Goal: Check status: Check status

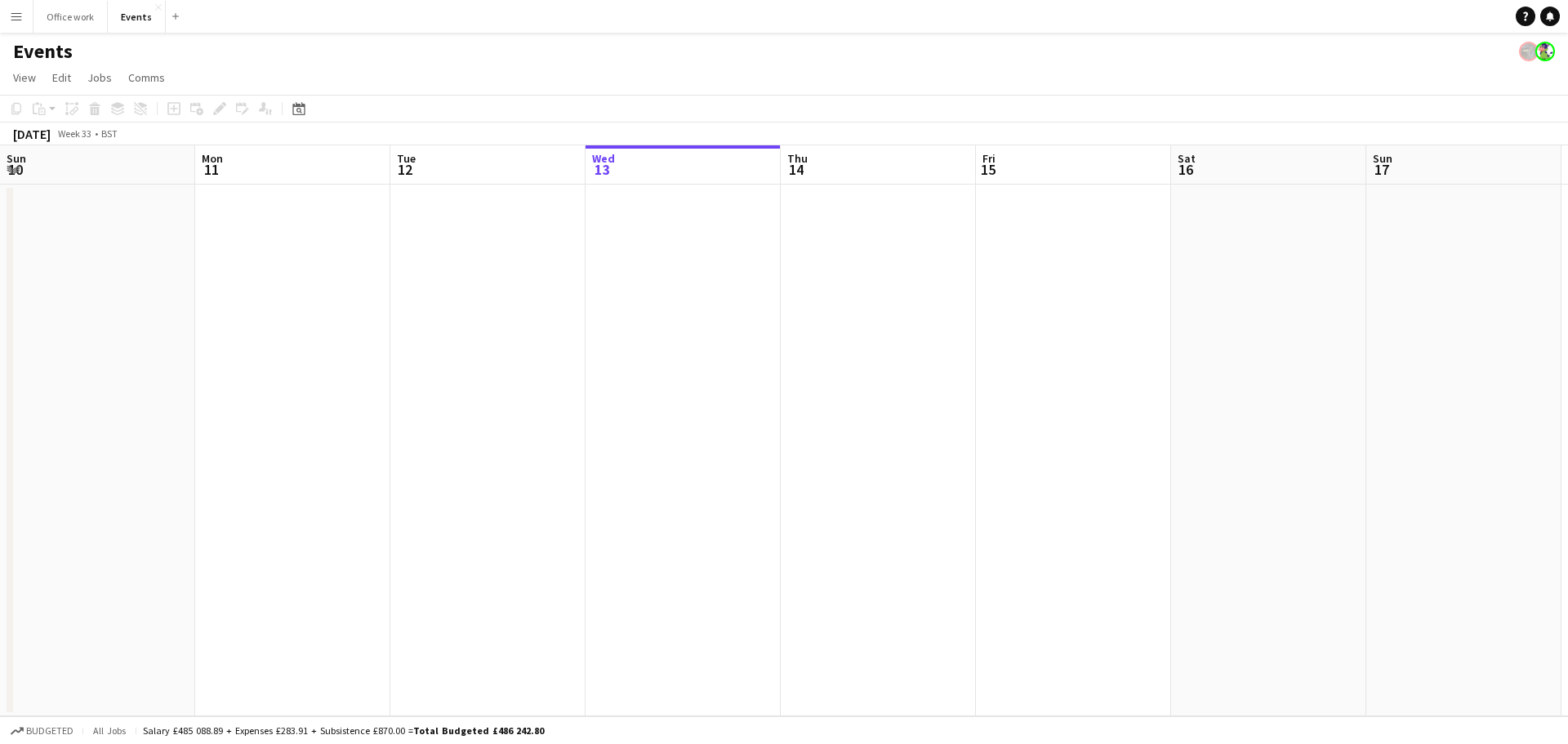
scroll to position [0, 390]
click at [699, 230] on app-date-cell at bounding box center [682, 450] width 195 height 532
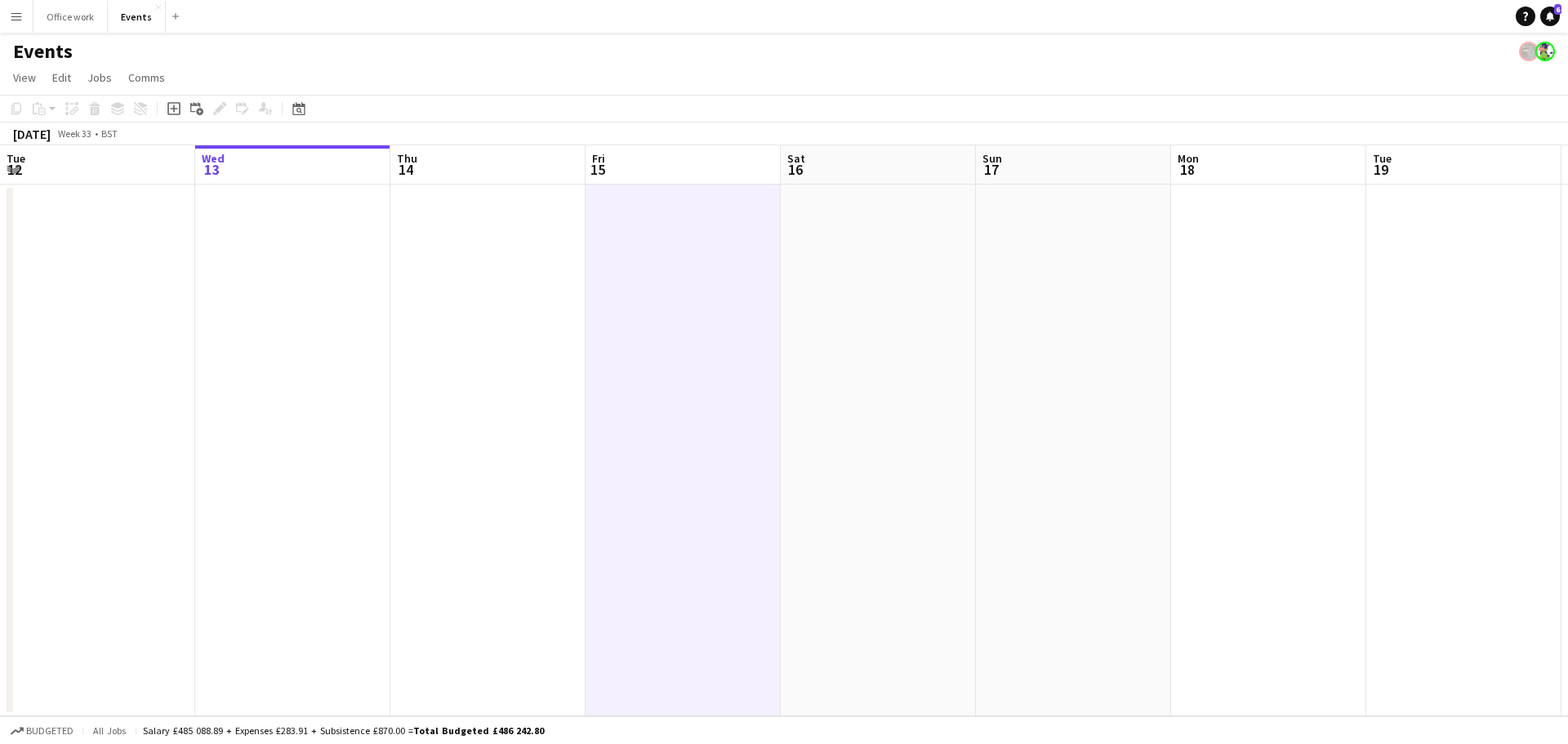
drag, startPoint x: 841, startPoint y: 320, endPoint x: 784, endPoint y: 325, distance: 57.2
click at [841, 321] on app-date-cell at bounding box center [878, 450] width 195 height 532
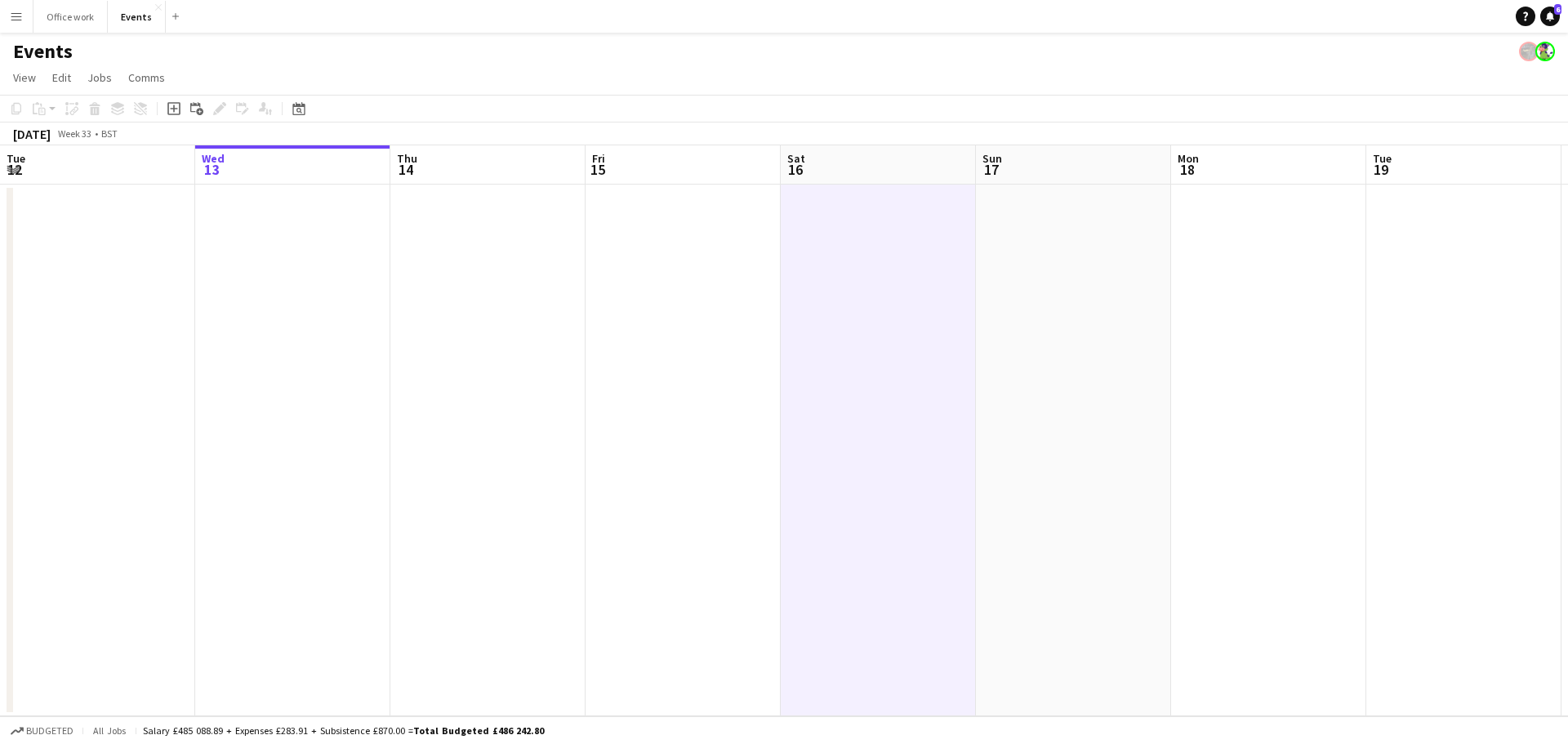
click at [681, 290] on app-date-cell at bounding box center [682, 450] width 195 height 532
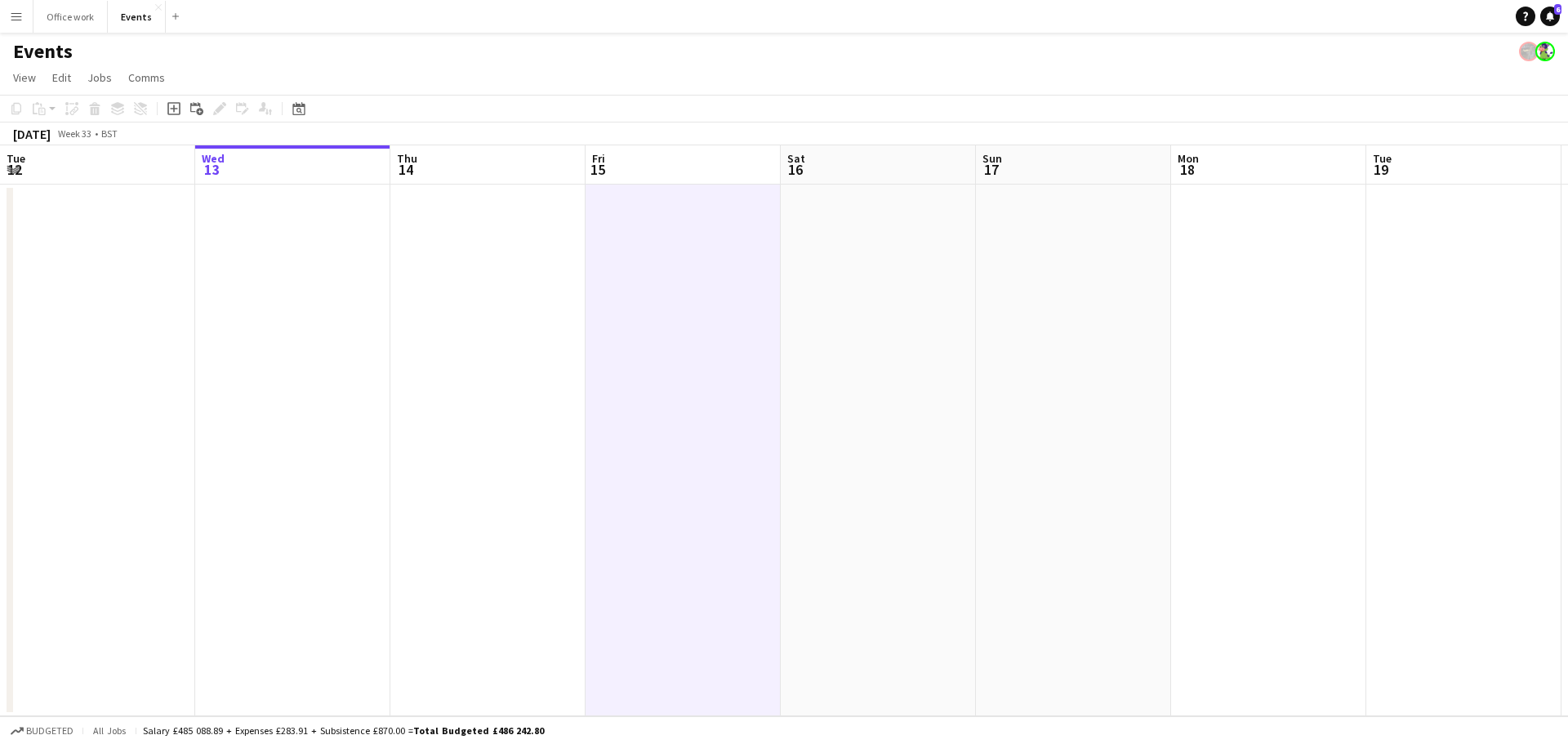
click at [678, 288] on app-date-cell at bounding box center [682, 450] width 195 height 532
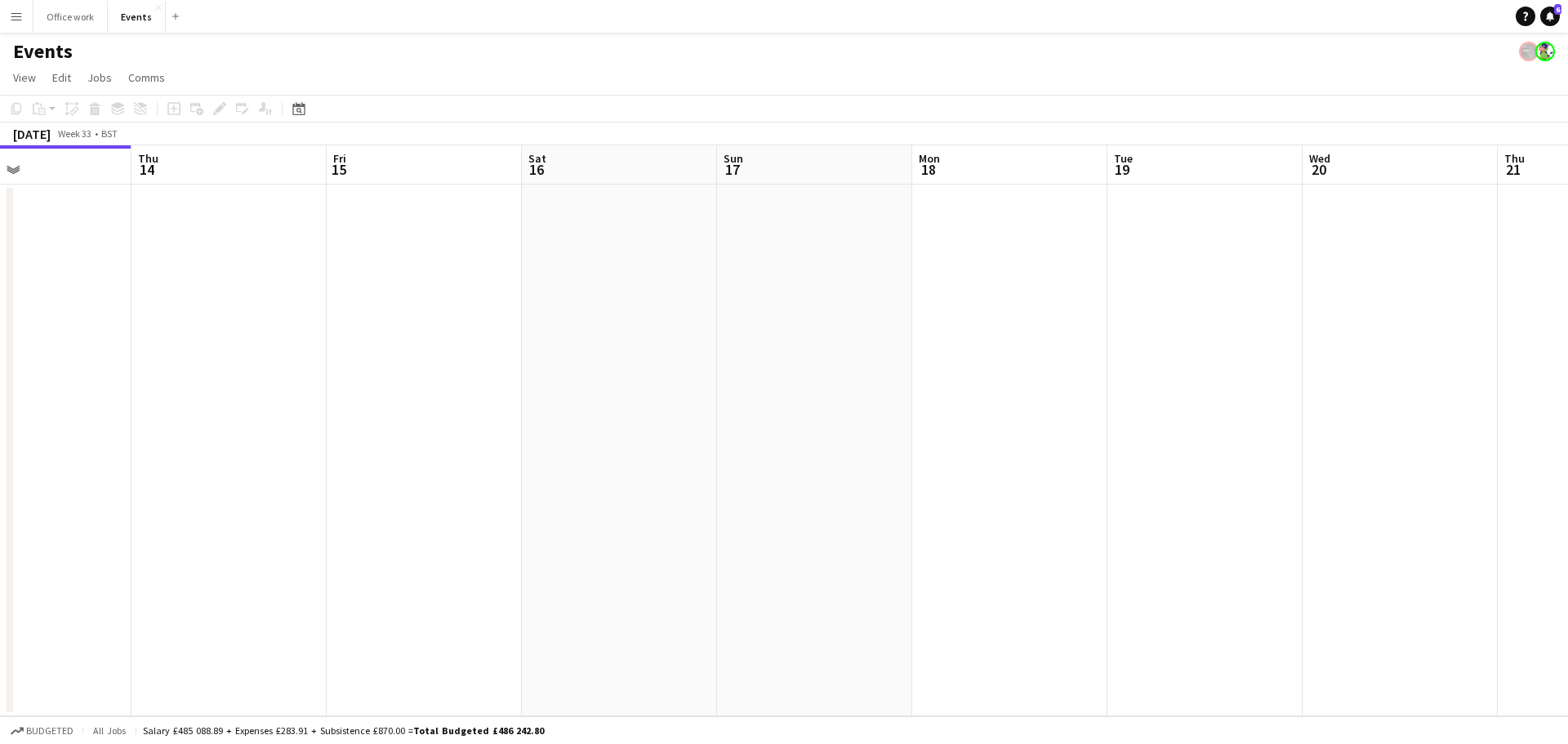
drag, startPoint x: 846, startPoint y: 345, endPoint x: 324, endPoint y: 398, distance: 524.7
click at [324, 398] on app-calendar-viewport "Sun 10 Mon 11 Tue 12 Wed 13 Thu 14 Fri 15 Sat 16 Sun 17 Mon 18 Tue 19 Wed 20 Th…" at bounding box center [784, 431] width 1568 height 571
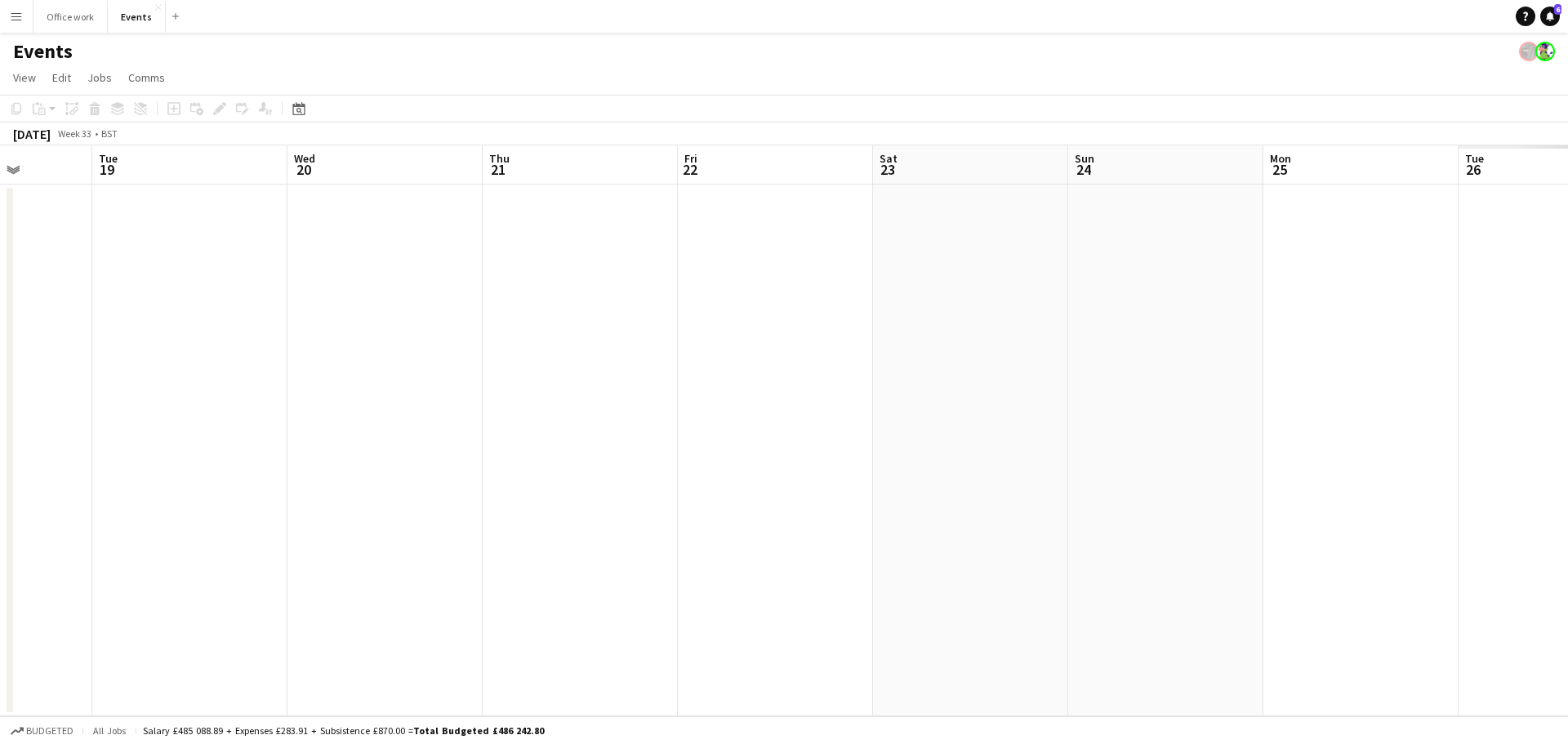
drag, startPoint x: 762, startPoint y: 403, endPoint x: 130, endPoint y: 466, distance: 635.1
click at [225, 473] on app-calendar-viewport "Fri 15 Sat 16 Sun 17 Mon 18 Tue 19 Wed 20 Thu 21 Fri 22 Sat 23 Sun 24 Mon 25 Tu…" at bounding box center [784, 431] width 1568 height 571
drag, startPoint x: 1112, startPoint y: 485, endPoint x: 448, endPoint y: 472, distance: 664.1
click at [541, 541] on app-calendar-viewport "Fri 15 Sat 16 Sun 17 Mon 18 Tue 19 Wed 20 Thu 21 Fri 22 Sat 23 Sun 24 Mon 25 Tu…" at bounding box center [784, 431] width 1568 height 571
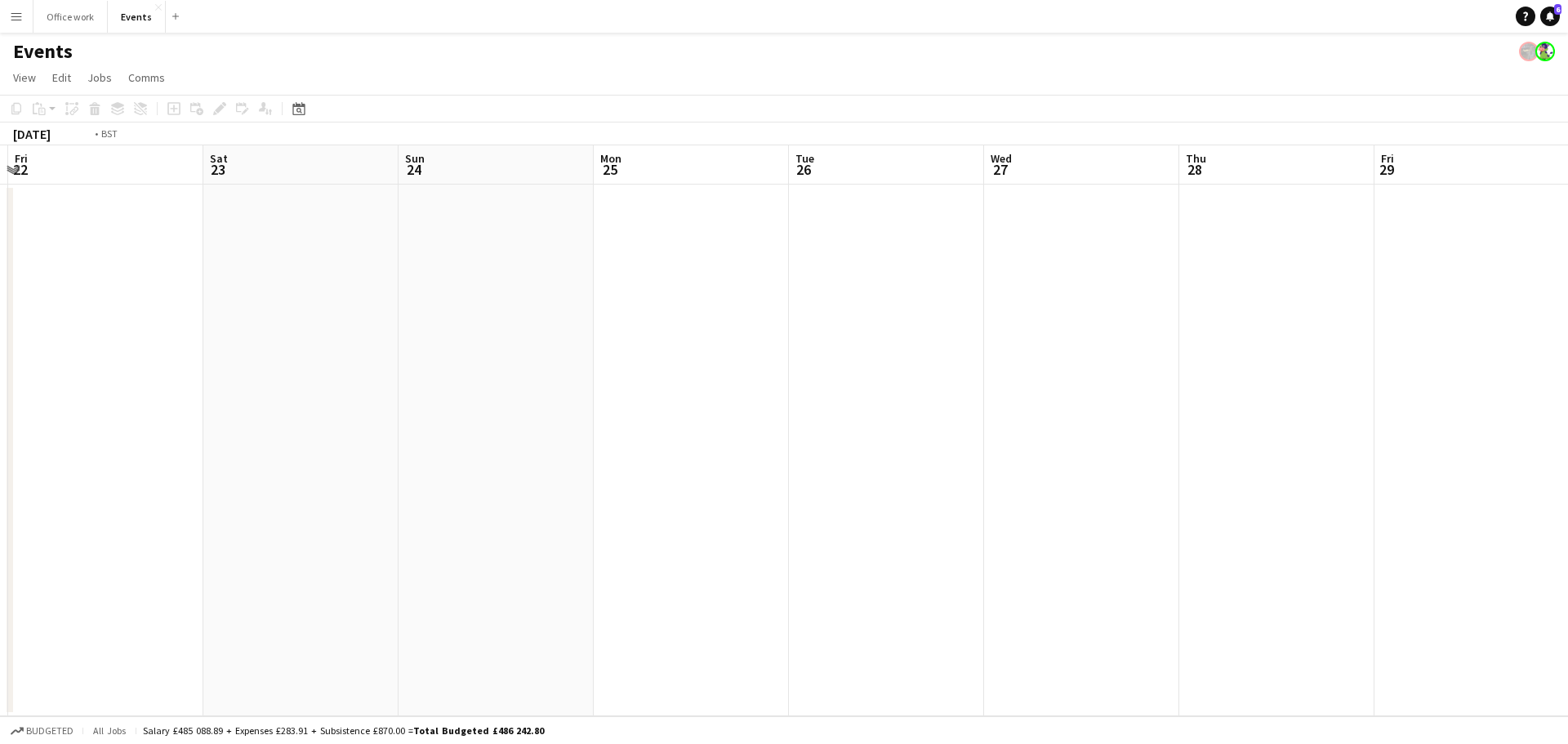
drag, startPoint x: 216, startPoint y: 549, endPoint x: 853, endPoint y: 439, distance: 646.4
click at [118, 558] on app-calendar-viewport "Tue 19 Wed 20 Thu 21 Fri 22 Sat 23 Sun 24 Mon 25 Tue 26 Wed 27 Thu 28 Fri 29 Sa…" at bounding box center [784, 431] width 1568 height 571
drag, startPoint x: 923, startPoint y: 442, endPoint x: 292, endPoint y: 484, distance: 632.4
click at [263, 511] on app-calendar-viewport "Fri 22 Sat 23 Sun 24 Mon 25 Tue 26 Wed 27 Thu 28 Fri 29 Sat 30 Sun 31 Mon 1 Tue…" at bounding box center [784, 431] width 1568 height 571
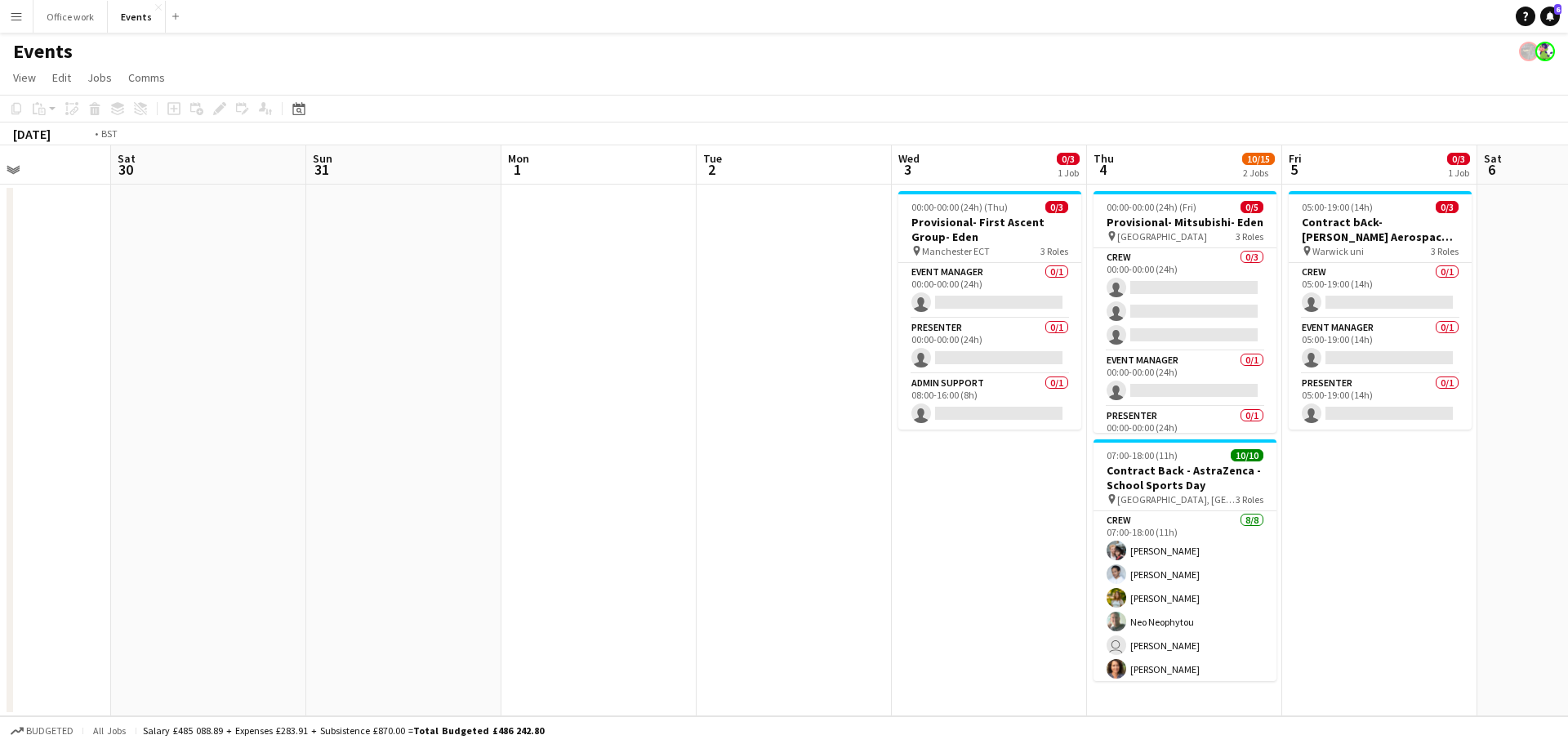
drag, startPoint x: 790, startPoint y: 465, endPoint x: 371, endPoint y: 476, distance: 419.1
click at [390, 489] on app-calendar-viewport "Tue 26 Wed 27 Thu 28 Fri 29 Sat 30 Sun 31 Mon 1 Tue 2 Wed 3 0/3 1 Job Thu 4 10/…" at bounding box center [784, 431] width 1568 height 571
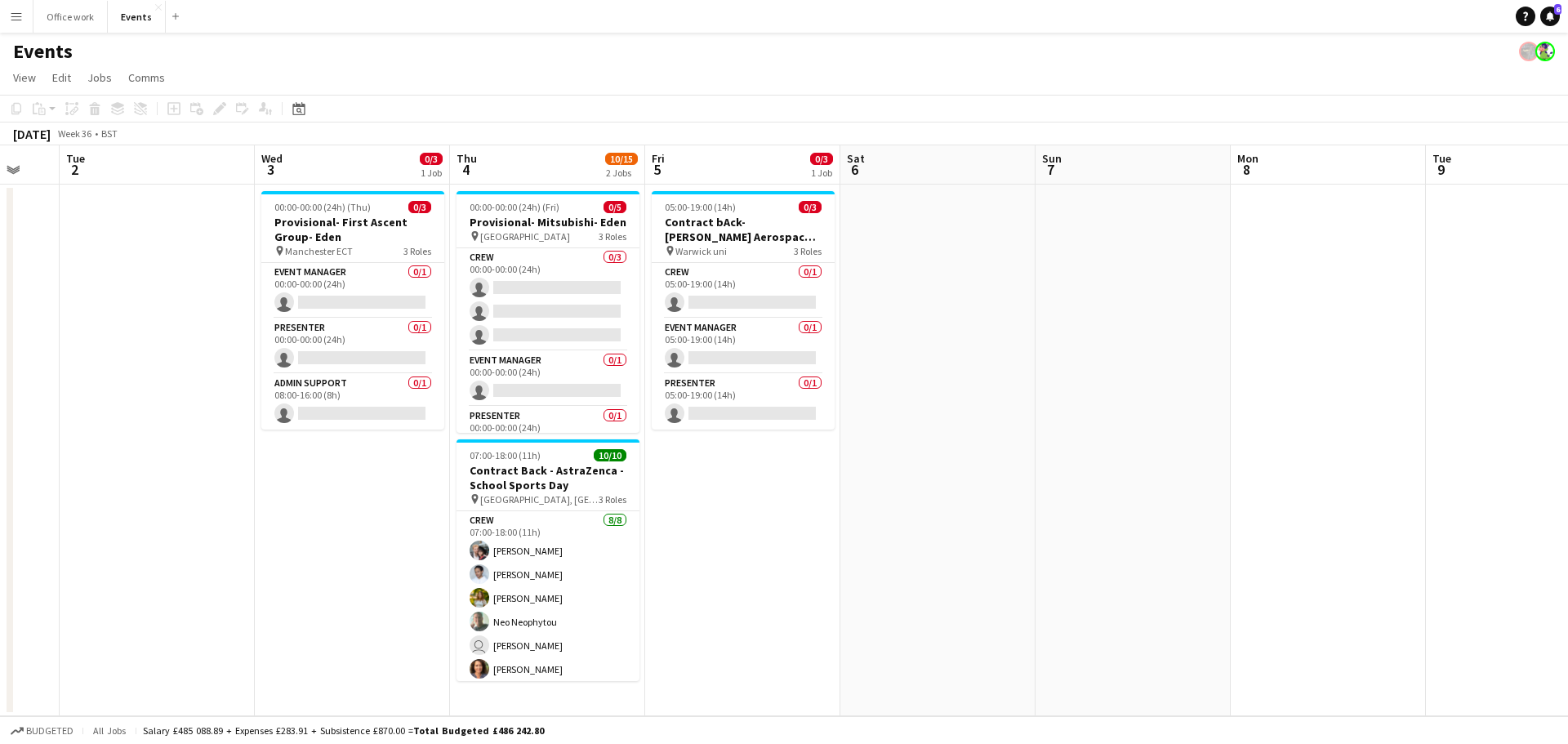
drag, startPoint x: 584, startPoint y: 494, endPoint x: 442, endPoint y: 494, distance: 142.0
click at [379, 519] on app-calendar-viewport "Sat 30 Sun 31 Mon 1 Tue 2 Wed 3 0/3 1 Job Thu 4 10/15 2 Jobs Fri 5 0/3 1 Job Sa…" at bounding box center [784, 431] width 1568 height 571
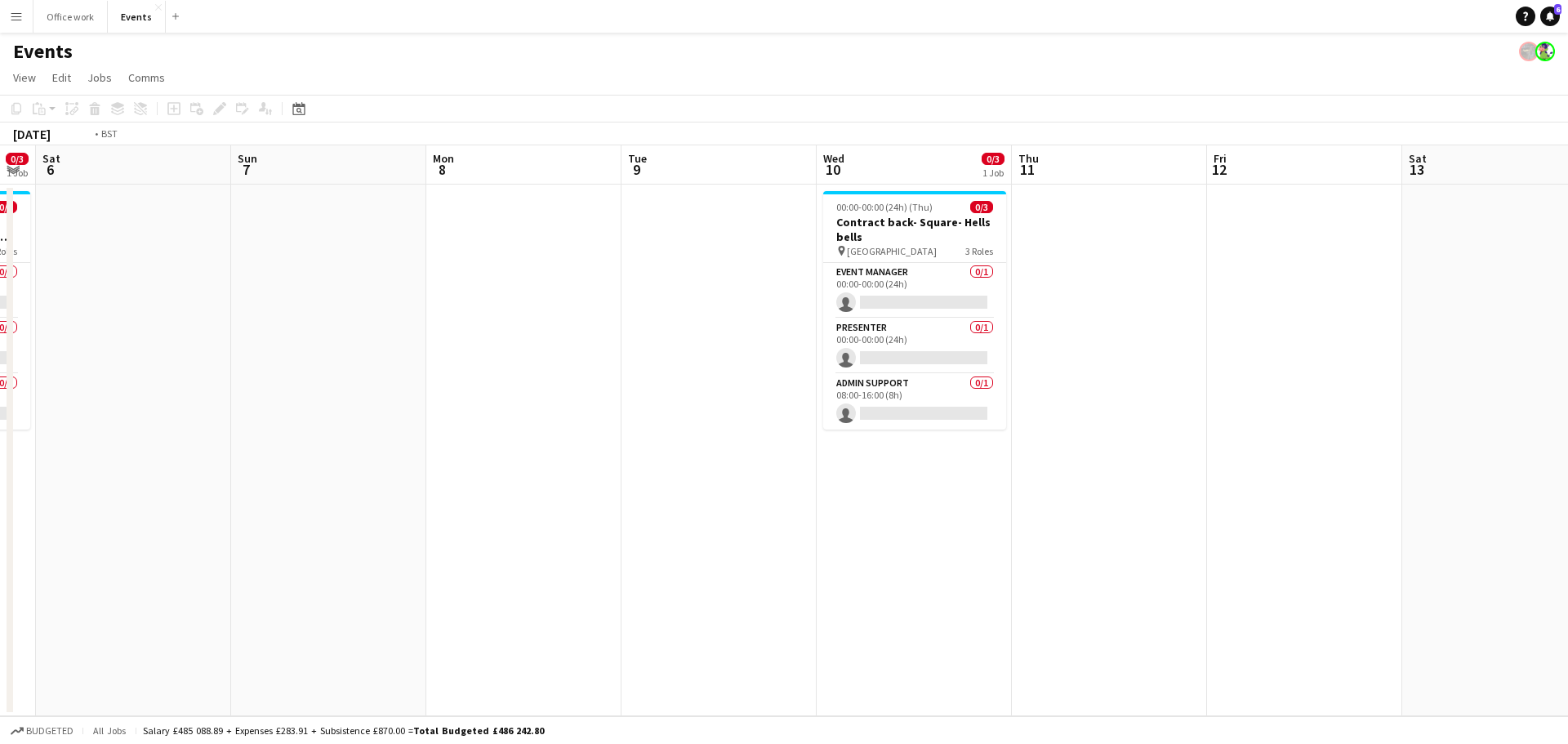
click at [608, 571] on app-calendar-viewport "Wed 3 0/3 1 Job Thu 4 10/15 2 Jobs Fri 5 0/3 1 Job Sat 6 Sun 7 Mon 8 Tue 9 Wed …" at bounding box center [784, 431] width 1568 height 571
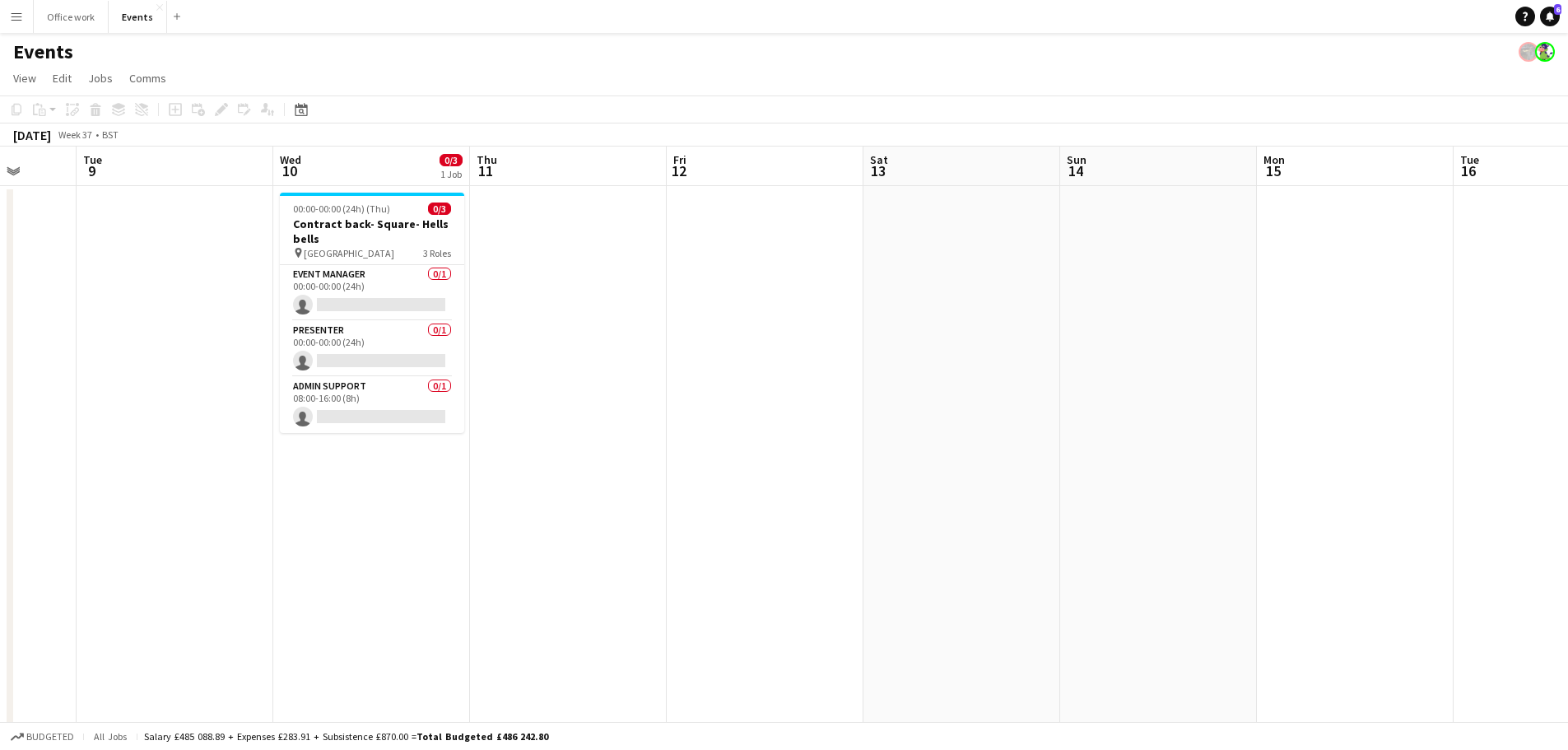
drag, startPoint x: 976, startPoint y: 418, endPoint x: 221, endPoint y: 493, distance: 758.7
click at [198, 524] on app-calendar-viewport "Fri 5 0/3 1 Job Sat 6 Sun 7 Mon 8 Tue 9 Wed 10 0/3 1 Job Thu 11 Fri 12 Sat 13 S…" at bounding box center [784, 557] width 1568 height 821
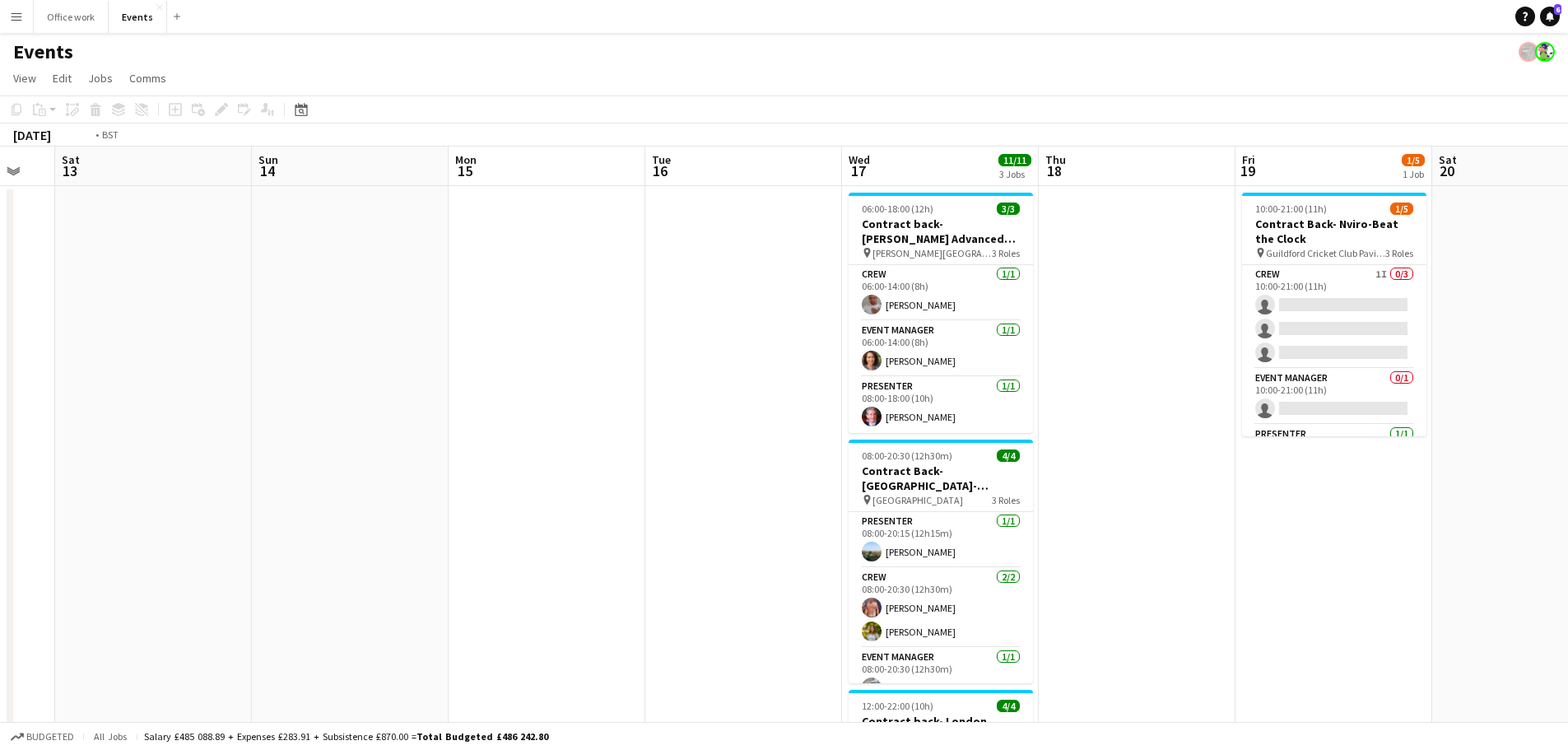
drag, startPoint x: 912, startPoint y: 482, endPoint x: 429, endPoint y: 523, distance: 484.7
click at [462, 523] on app-calendar-viewport "Wed 10 0/3 1 Job Thu 11 Fri 12 Sat 13 Sun 14 Mon 15 Tue 16 Wed 17 11/11 3 Jobs …" at bounding box center [784, 557] width 1568 height 821
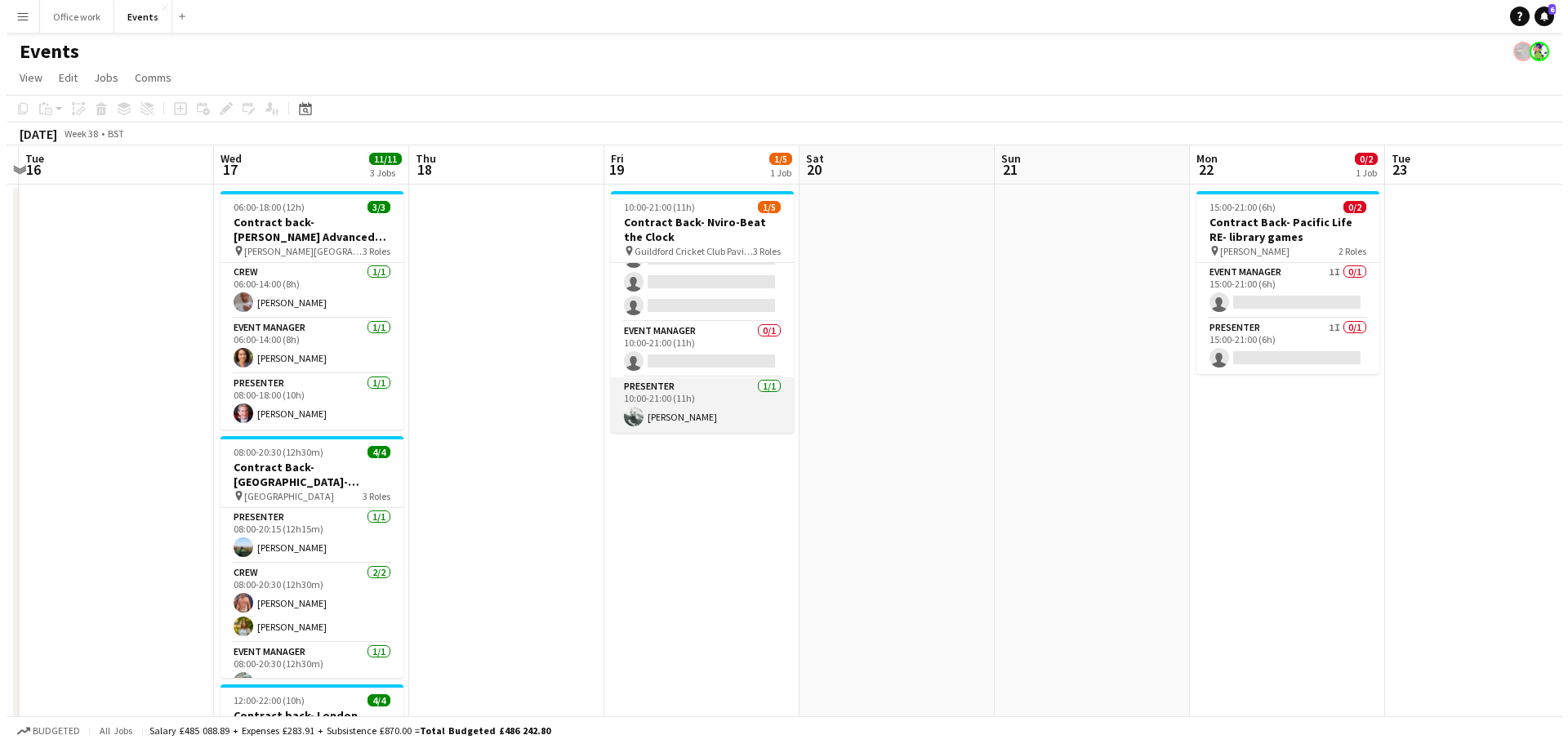
scroll to position [0, 0]
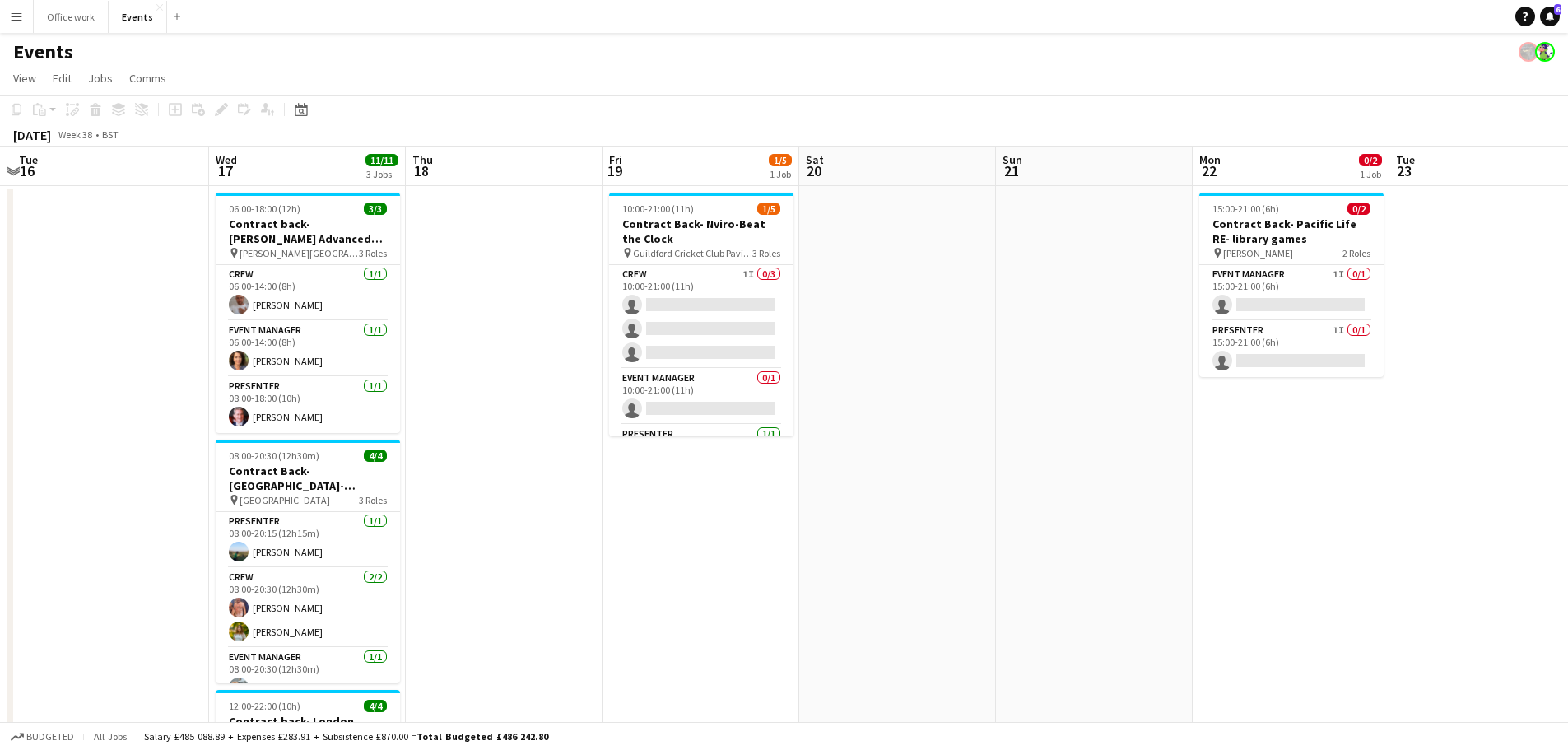
click at [11, 18] on app-icon "Menu" at bounding box center [17, 17] width 13 height 13
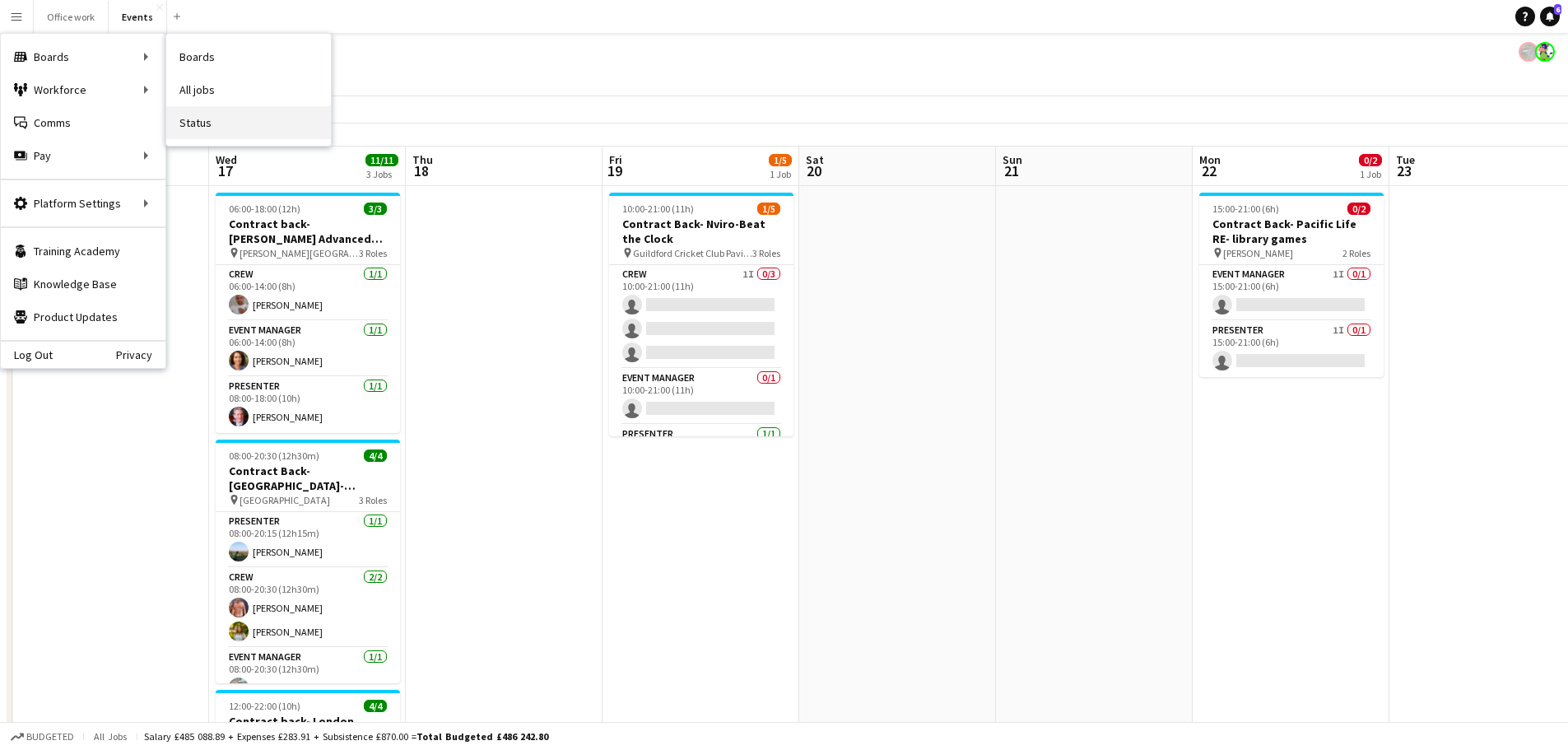
click at [199, 124] on link "Status" at bounding box center [248, 122] width 164 height 33
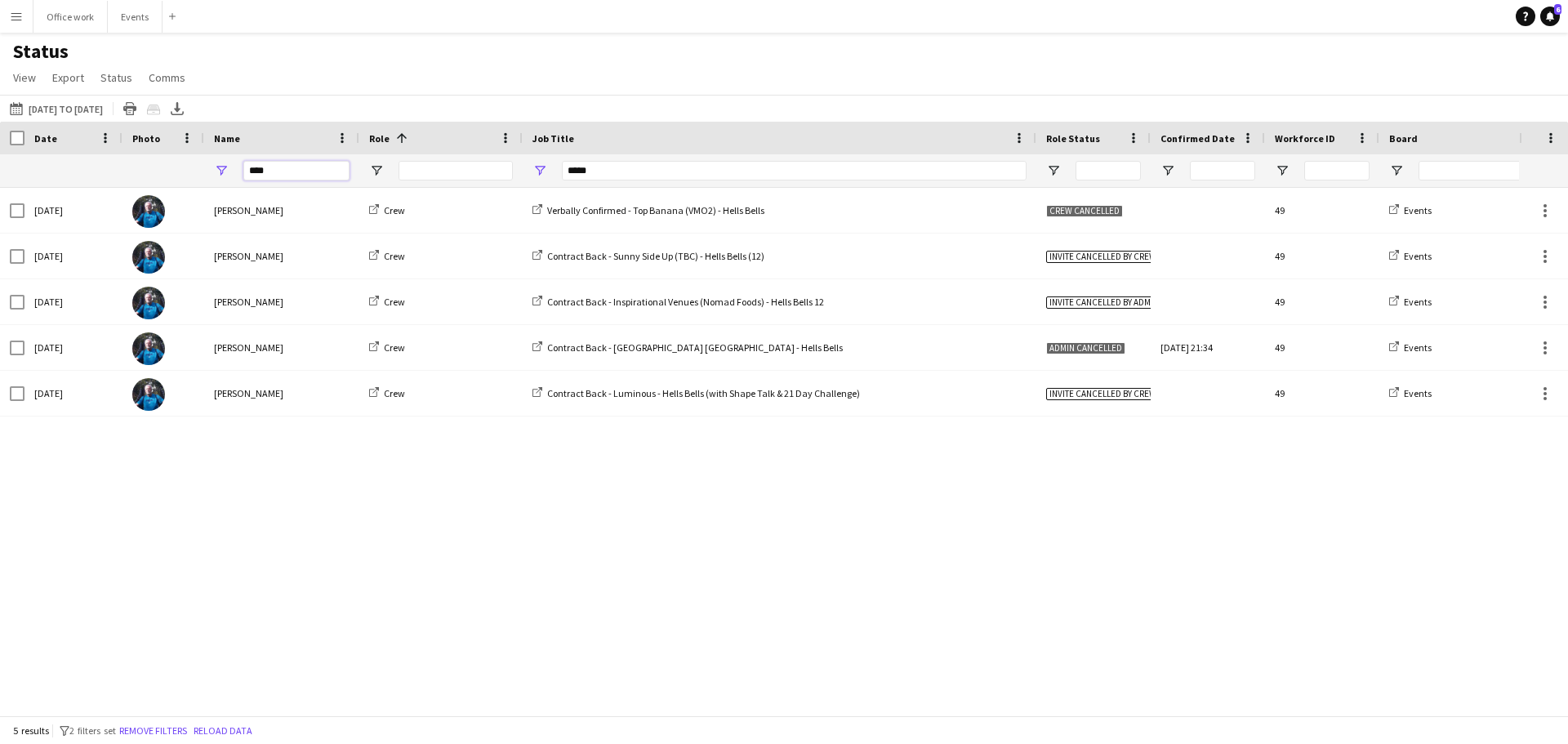
drag, startPoint x: 287, startPoint y: 169, endPoint x: 180, endPoint y: 154, distance: 108.0
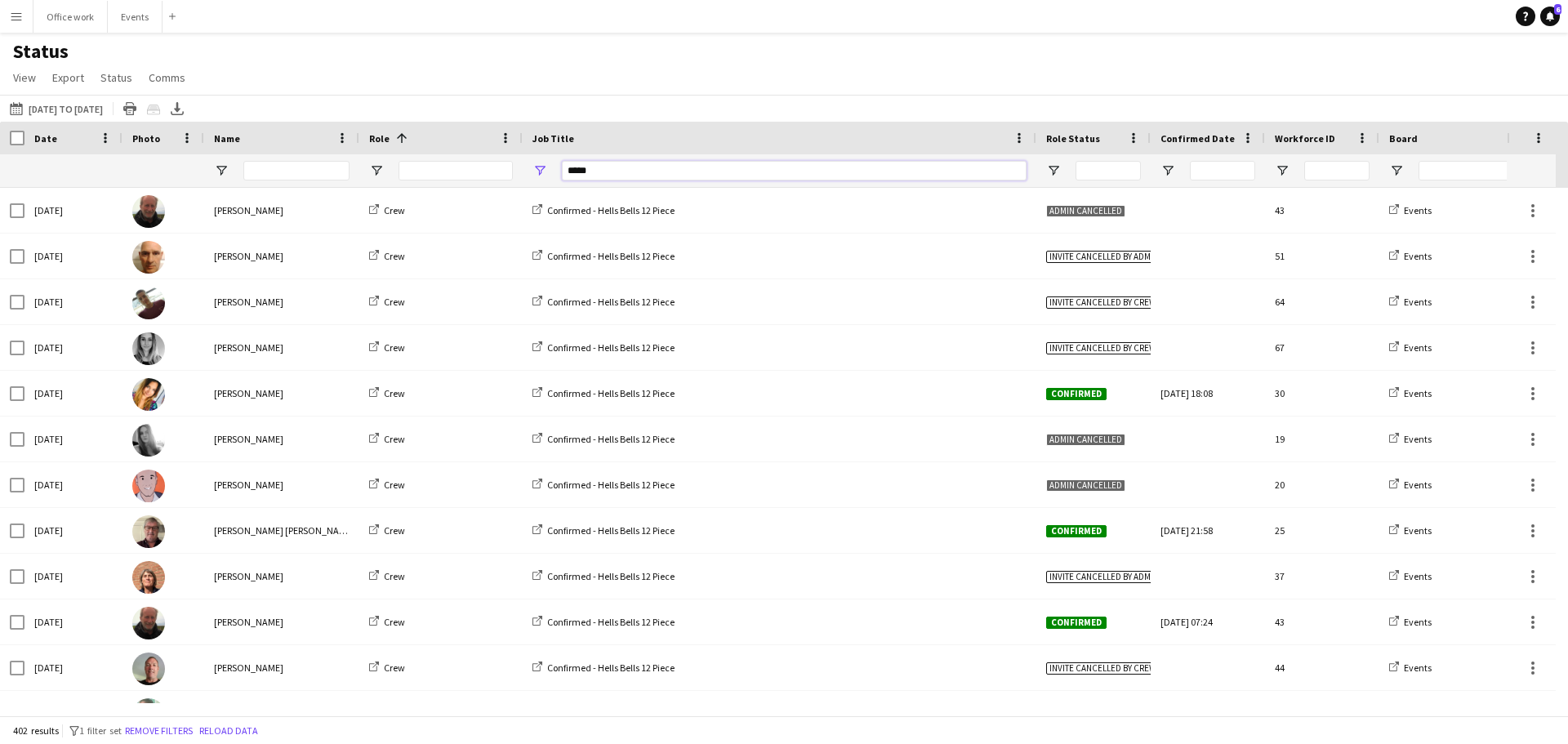
drag, startPoint x: 618, startPoint y: 169, endPoint x: 539, endPoint y: 166, distance: 79.1
click at [539, 166] on div "*****" at bounding box center [779, 170] width 514 height 32
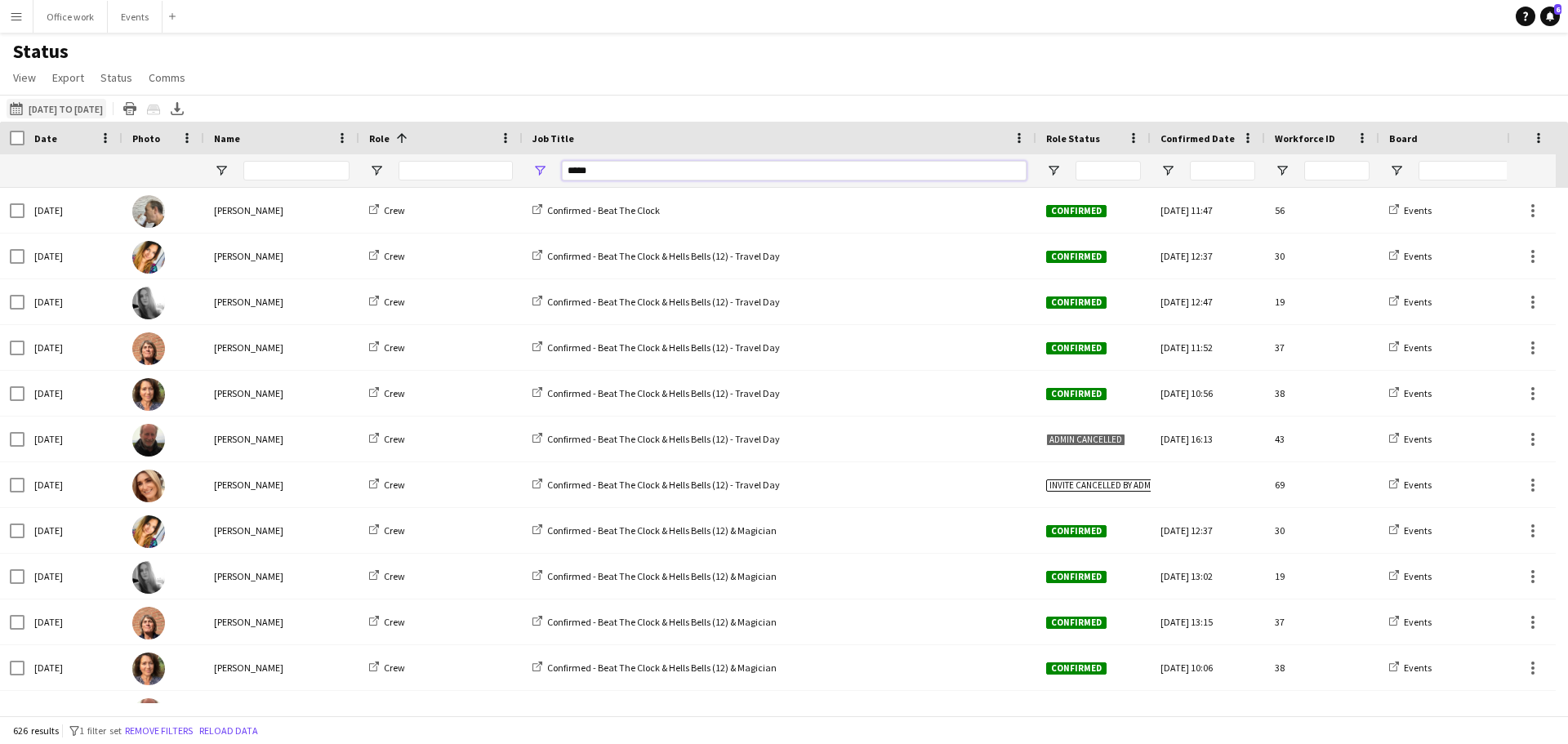
type input "****"
click at [95, 106] on button "[DATE] to [DATE] [DATE] to [DATE]" at bounding box center [57, 109] width 100 height 20
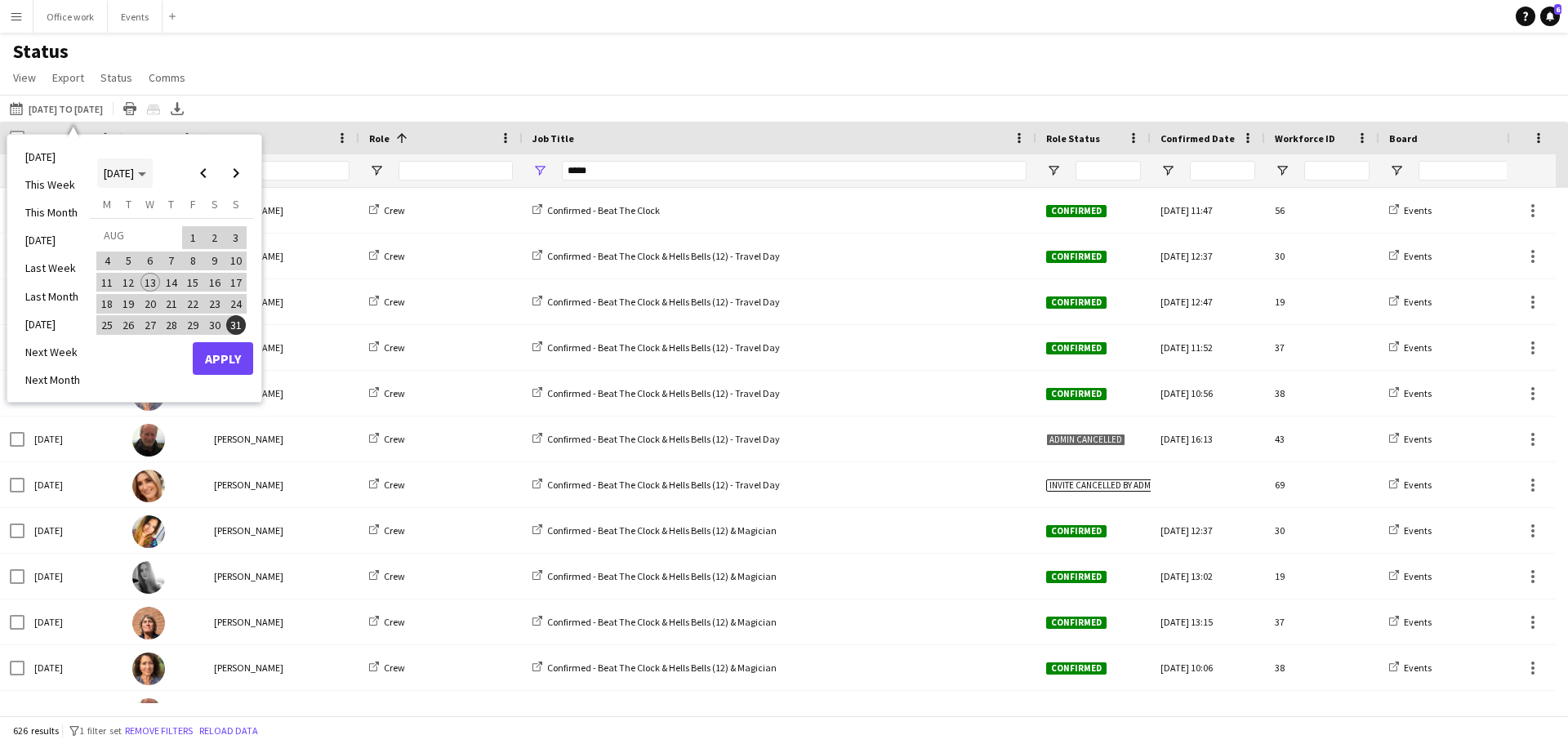
click at [134, 178] on span "[DATE]" at bounding box center [119, 173] width 30 height 15
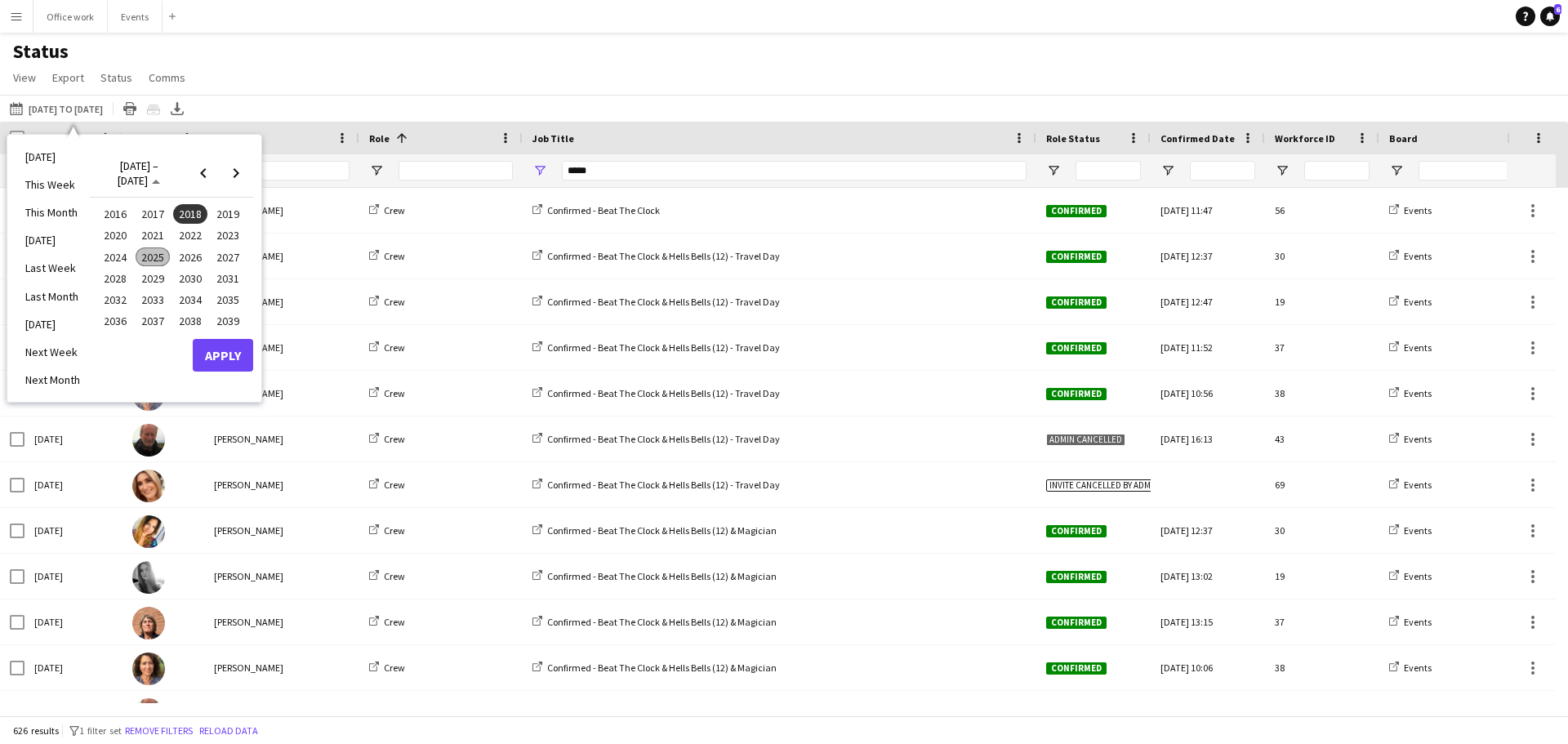
click at [146, 259] on span "2025" at bounding box center [152, 257] width 33 height 20
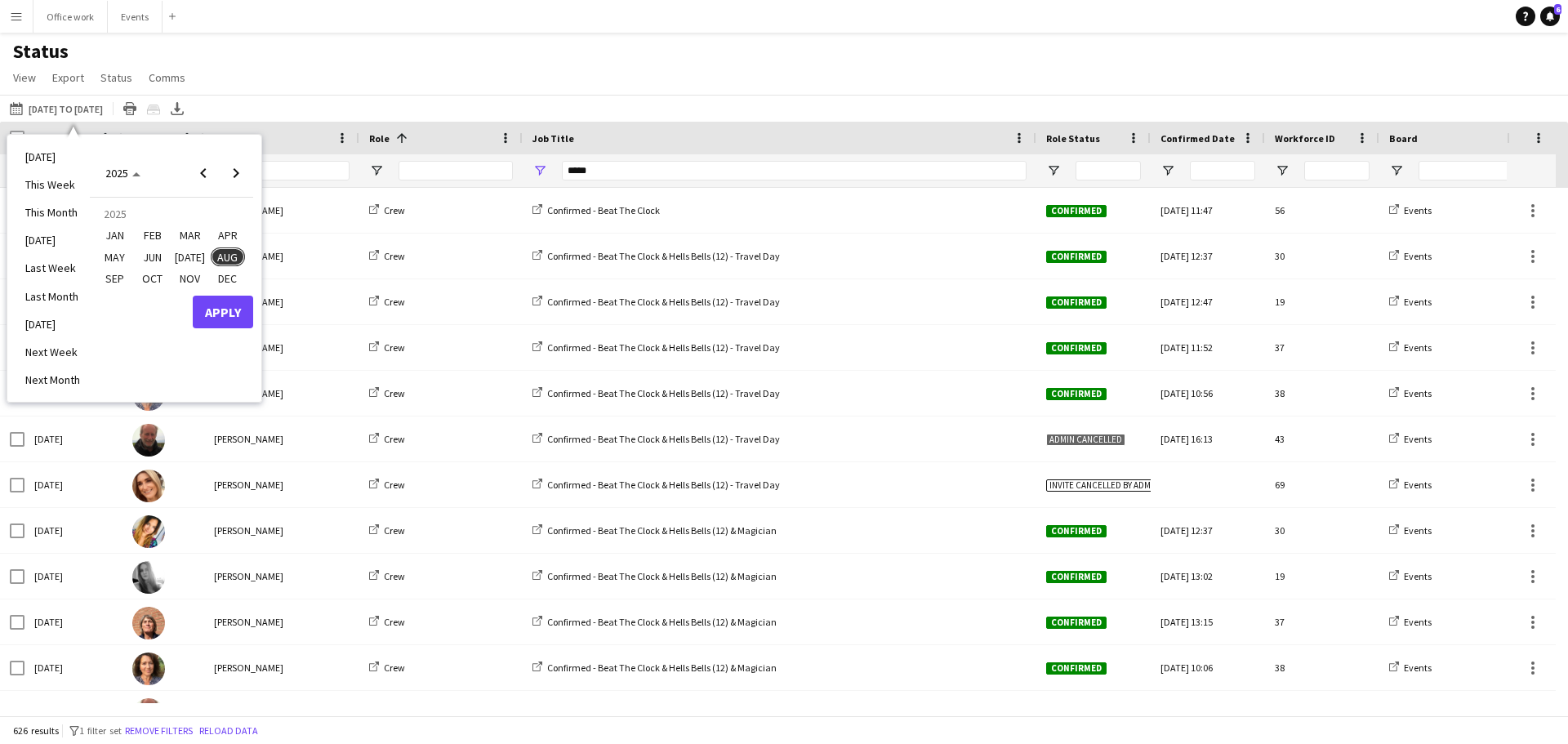
click at [112, 236] on span "JAN" at bounding box center [115, 236] width 33 height 20
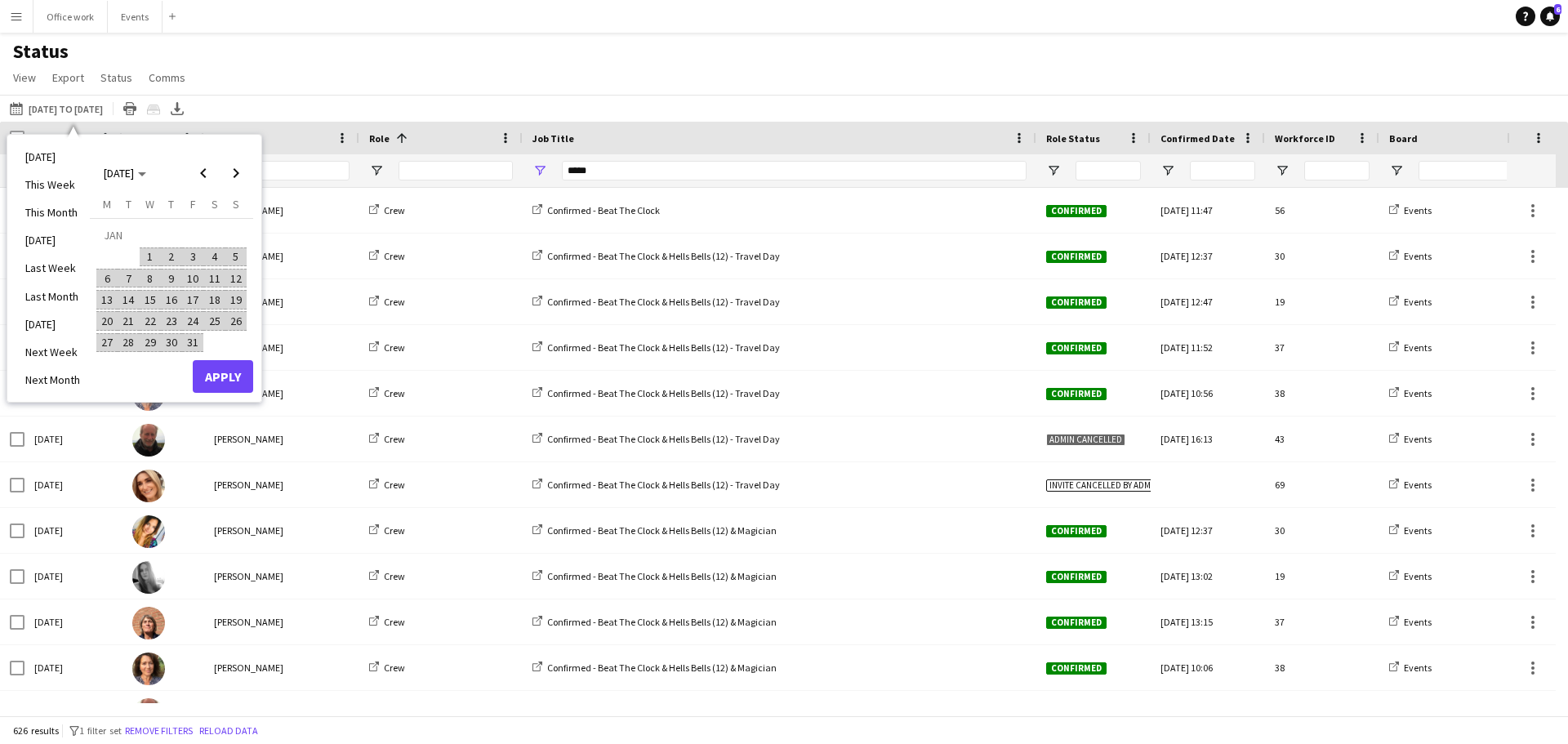
click at [145, 252] on span "1" at bounding box center [151, 257] width 20 height 20
click at [231, 181] on span "Next month" at bounding box center [236, 172] width 32 height 32
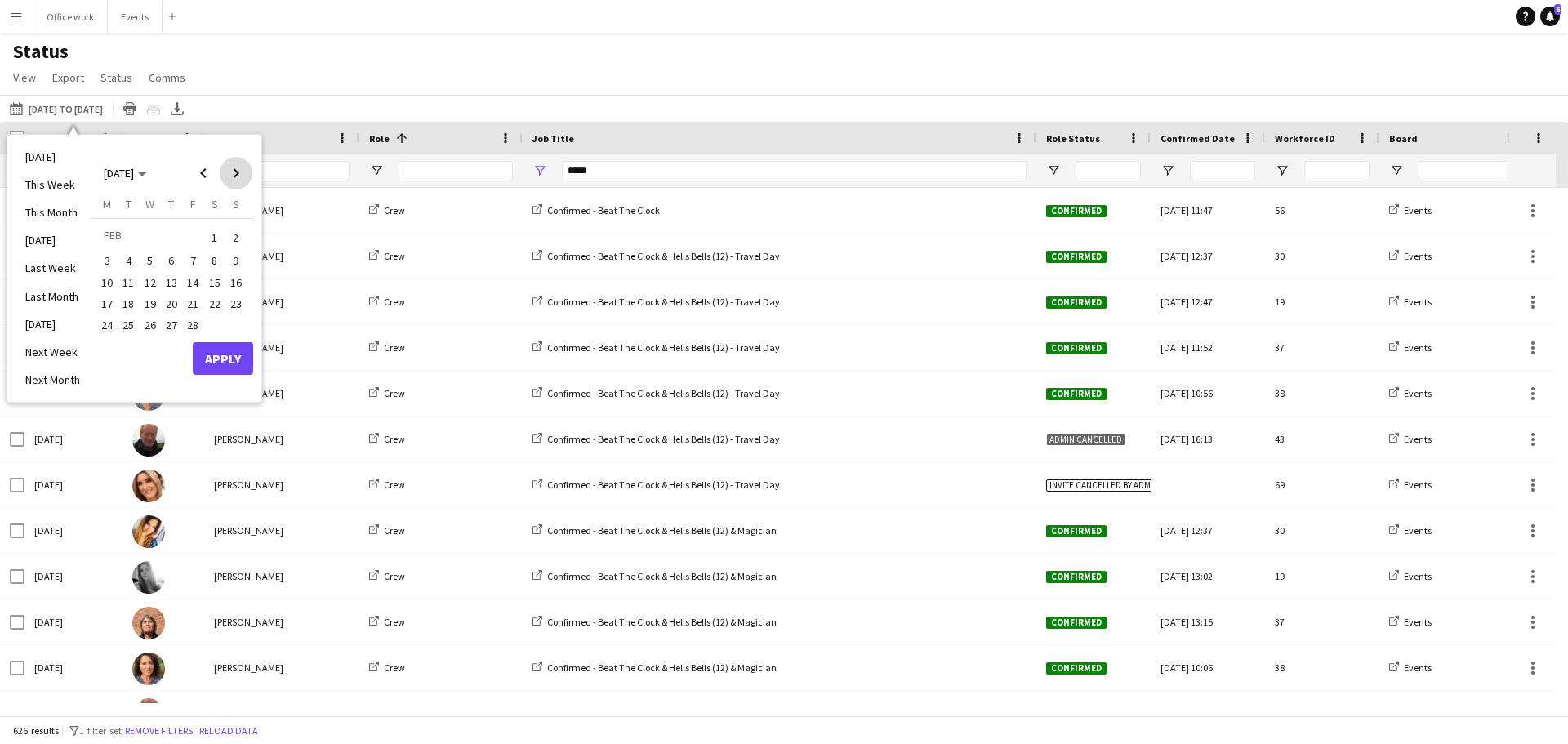
click at [231, 181] on span "Next month" at bounding box center [236, 172] width 32 height 32
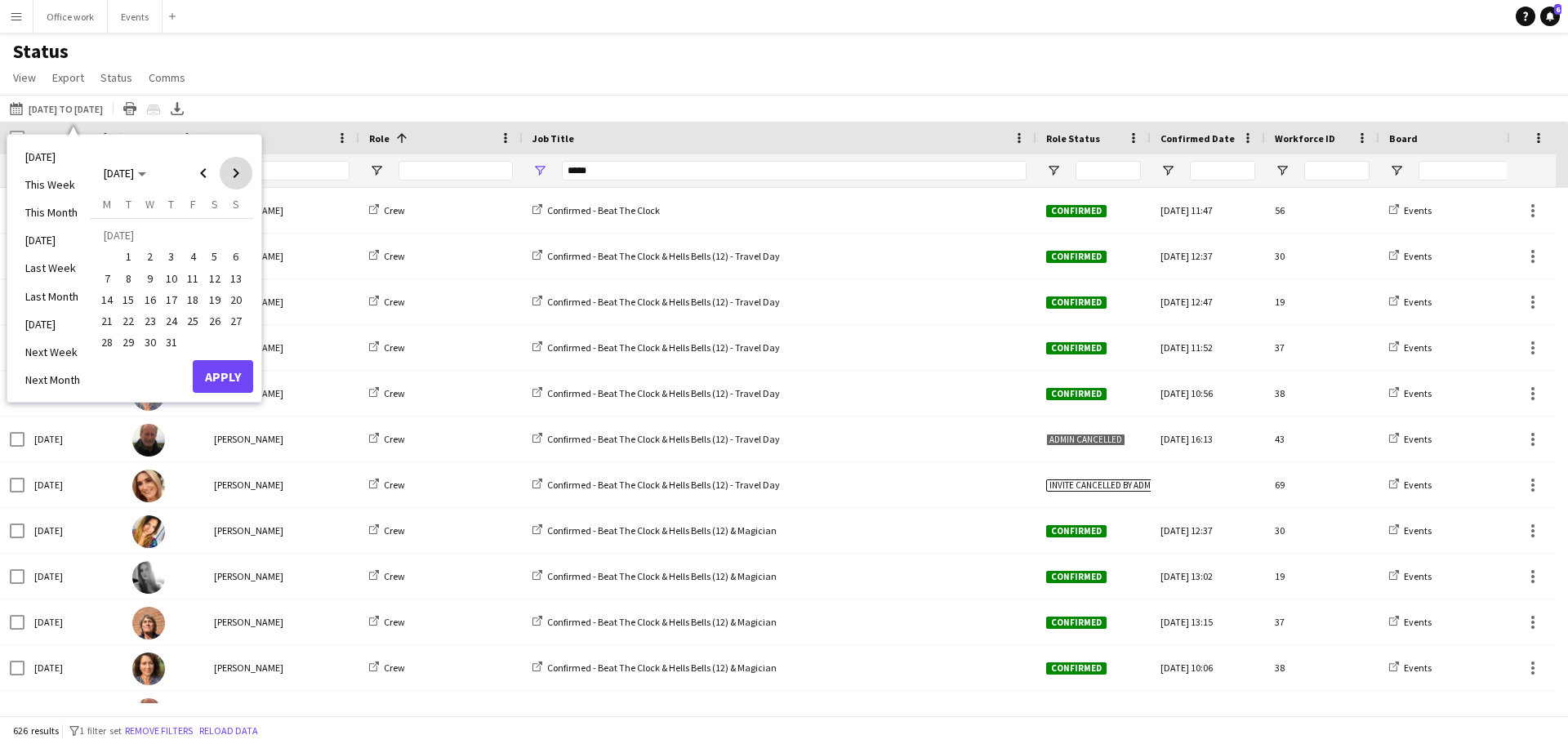
click at [231, 181] on span "Next month" at bounding box center [236, 172] width 32 height 32
click at [199, 174] on span "Previous month" at bounding box center [203, 172] width 32 height 32
click at [234, 321] on span "31" at bounding box center [236, 325] width 20 height 20
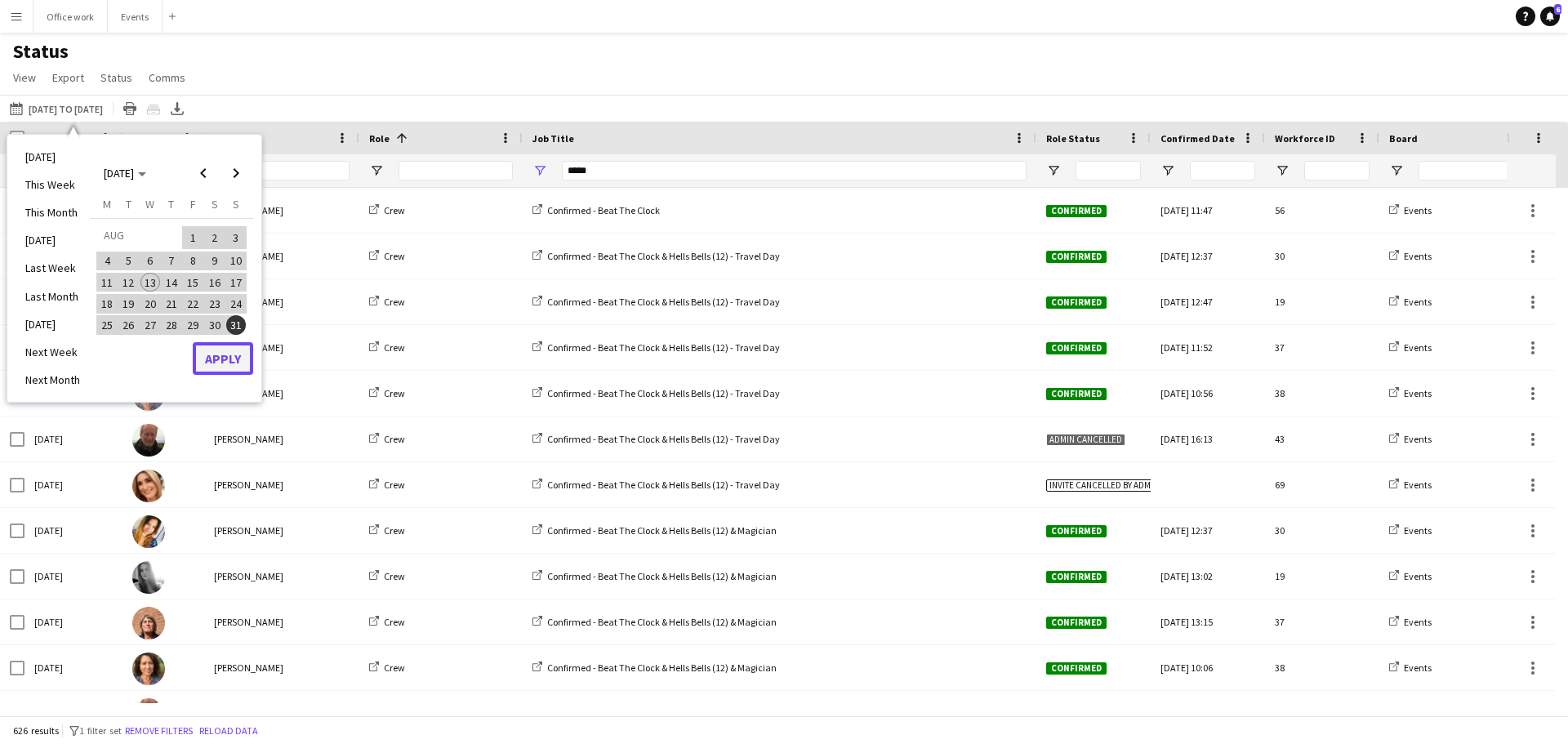
click at [229, 372] on button "Apply" at bounding box center [223, 358] width 61 height 32
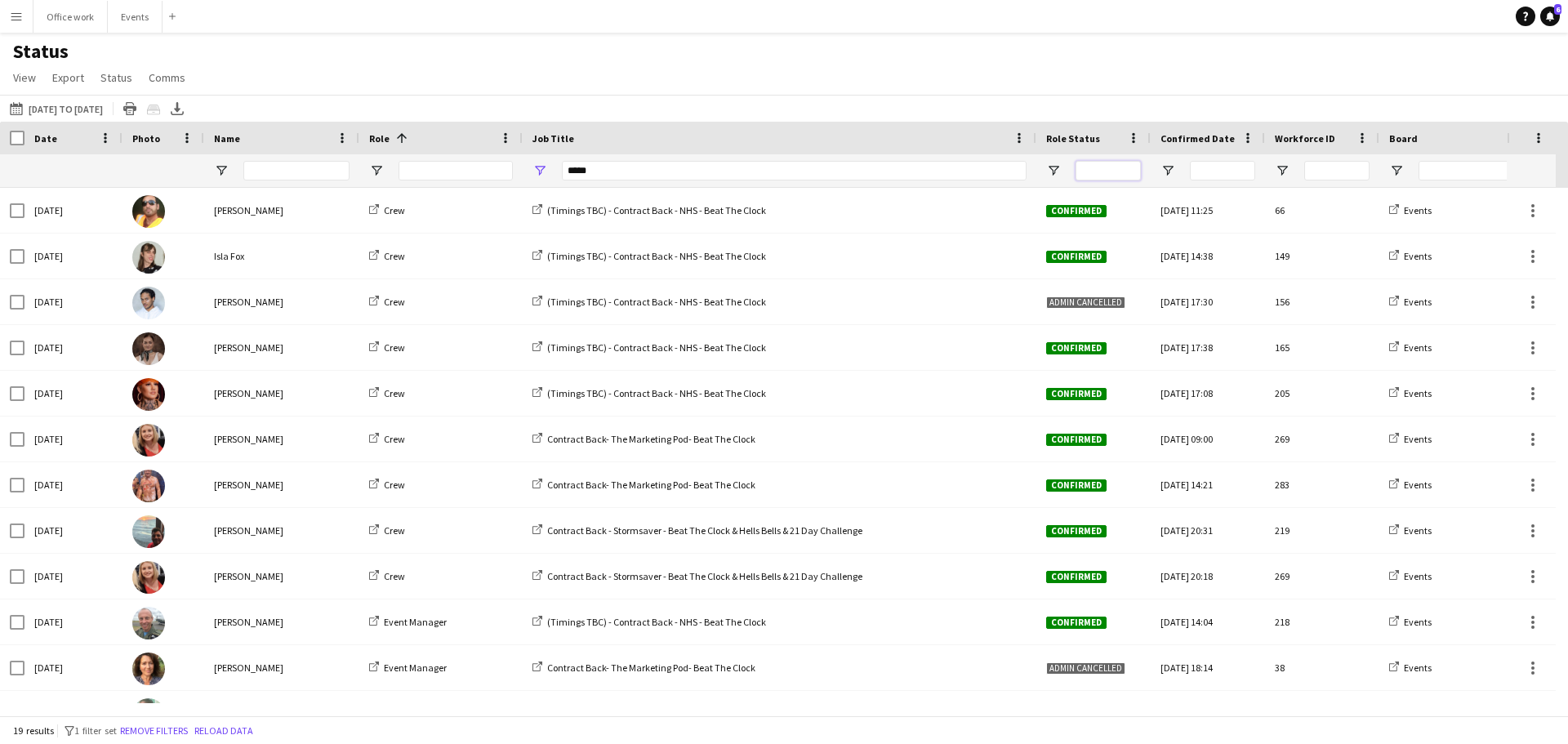
click at [1099, 179] on input "Role Status Filter Input" at bounding box center [1108, 171] width 65 height 20
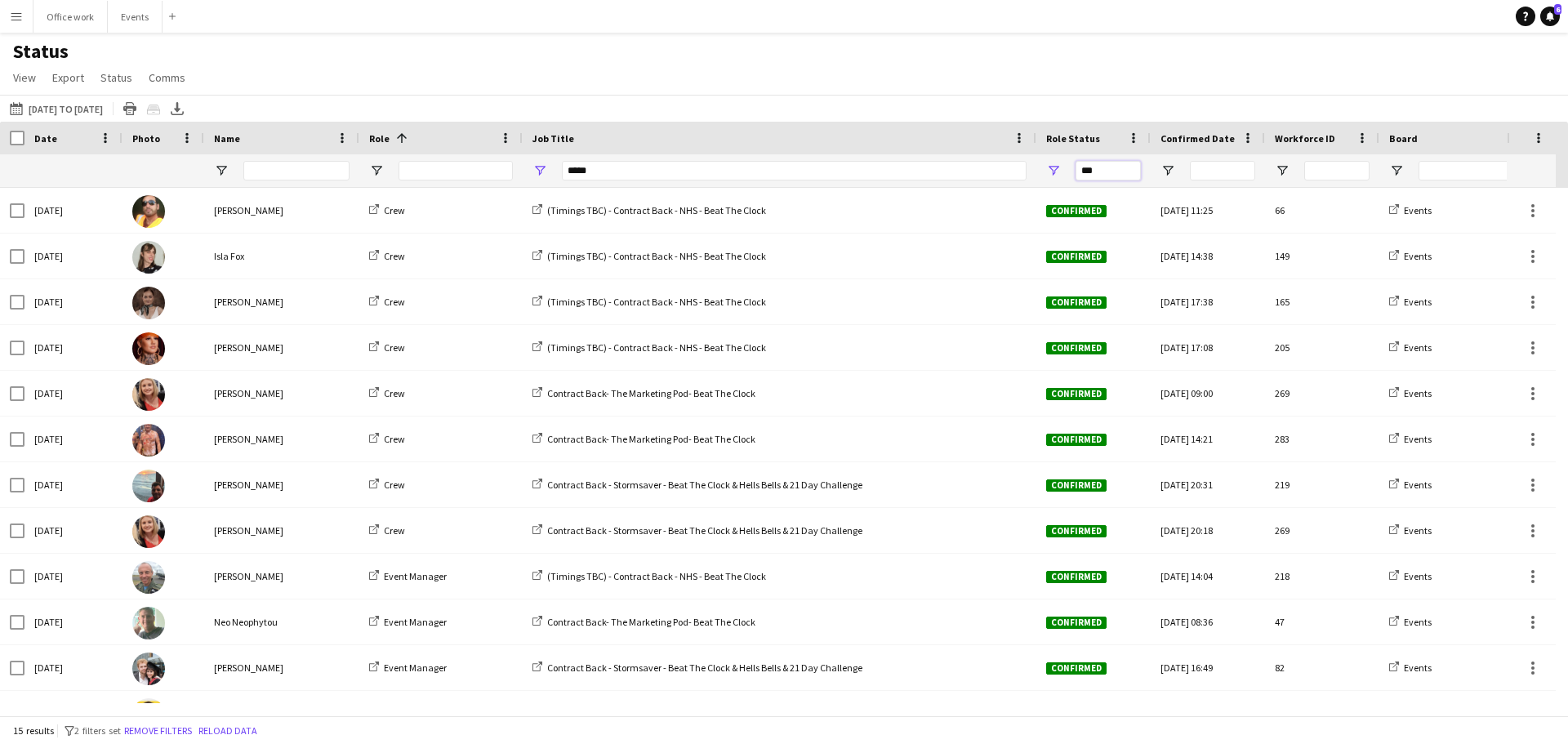
type input "***"
click at [433, 179] on input "Role Filter Input" at bounding box center [455, 171] width 114 height 20
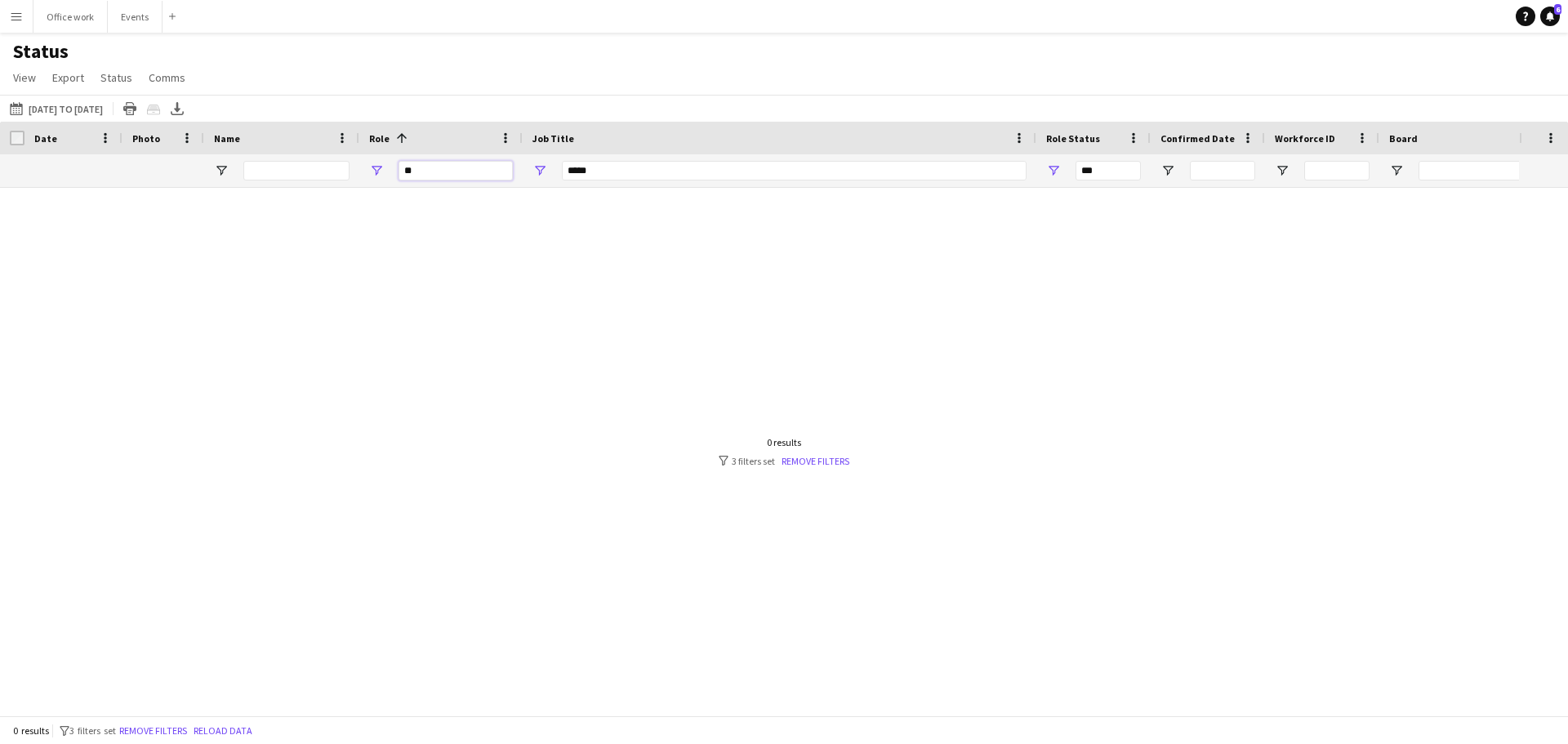
type input "*"
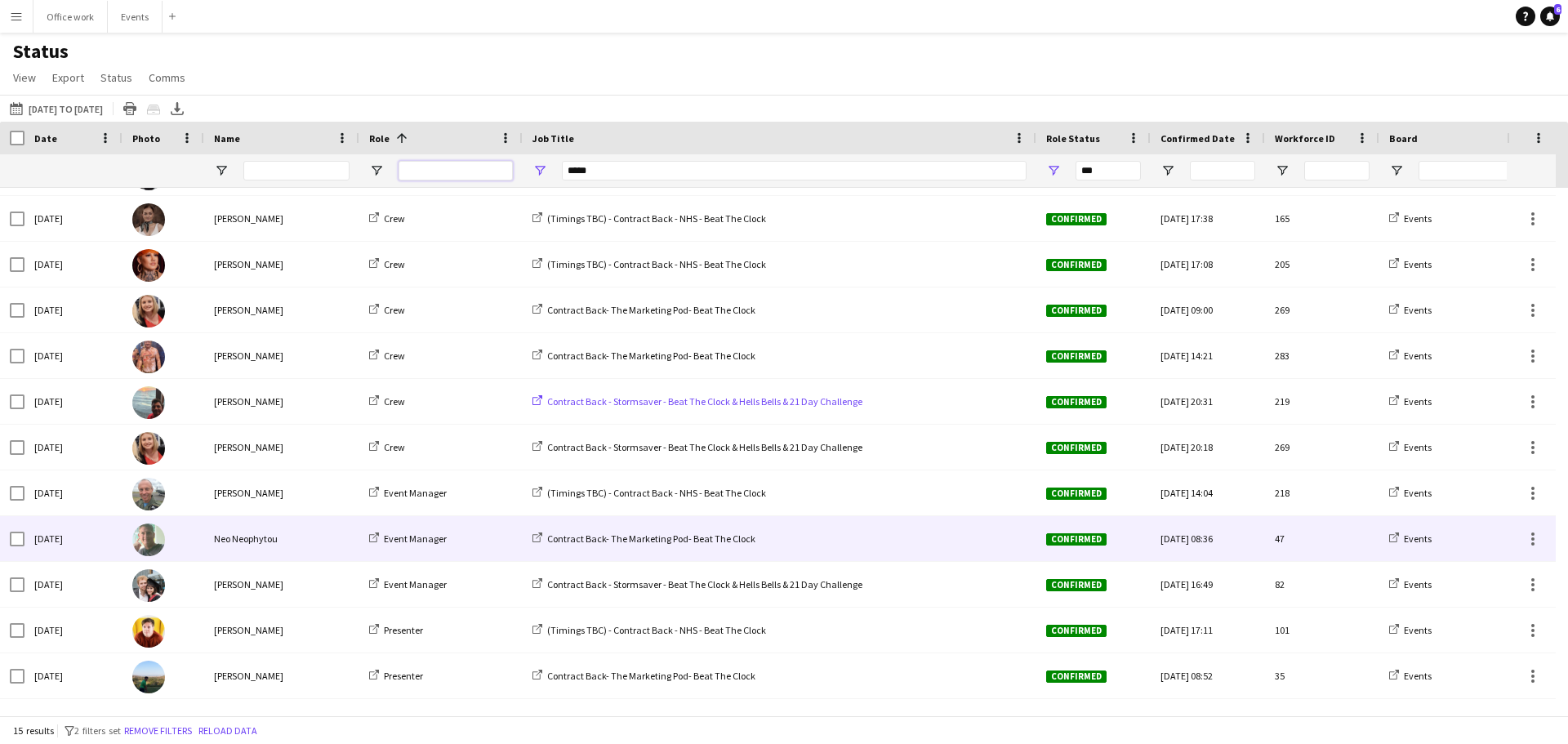
scroll to position [171, 0]
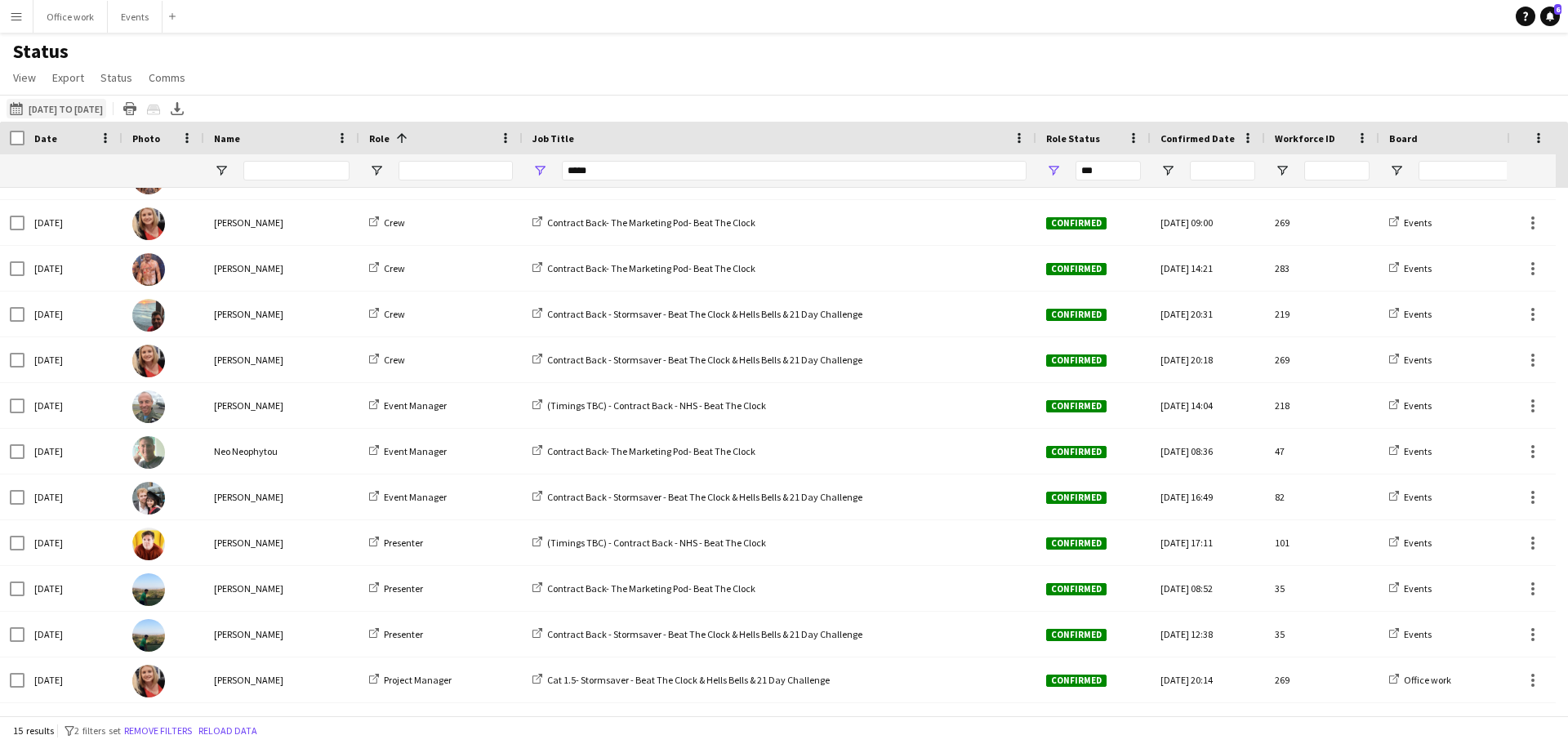
click at [59, 108] on button "[DATE] to [DATE] [DATE] to [DATE]" at bounding box center [57, 109] width 100 height 20
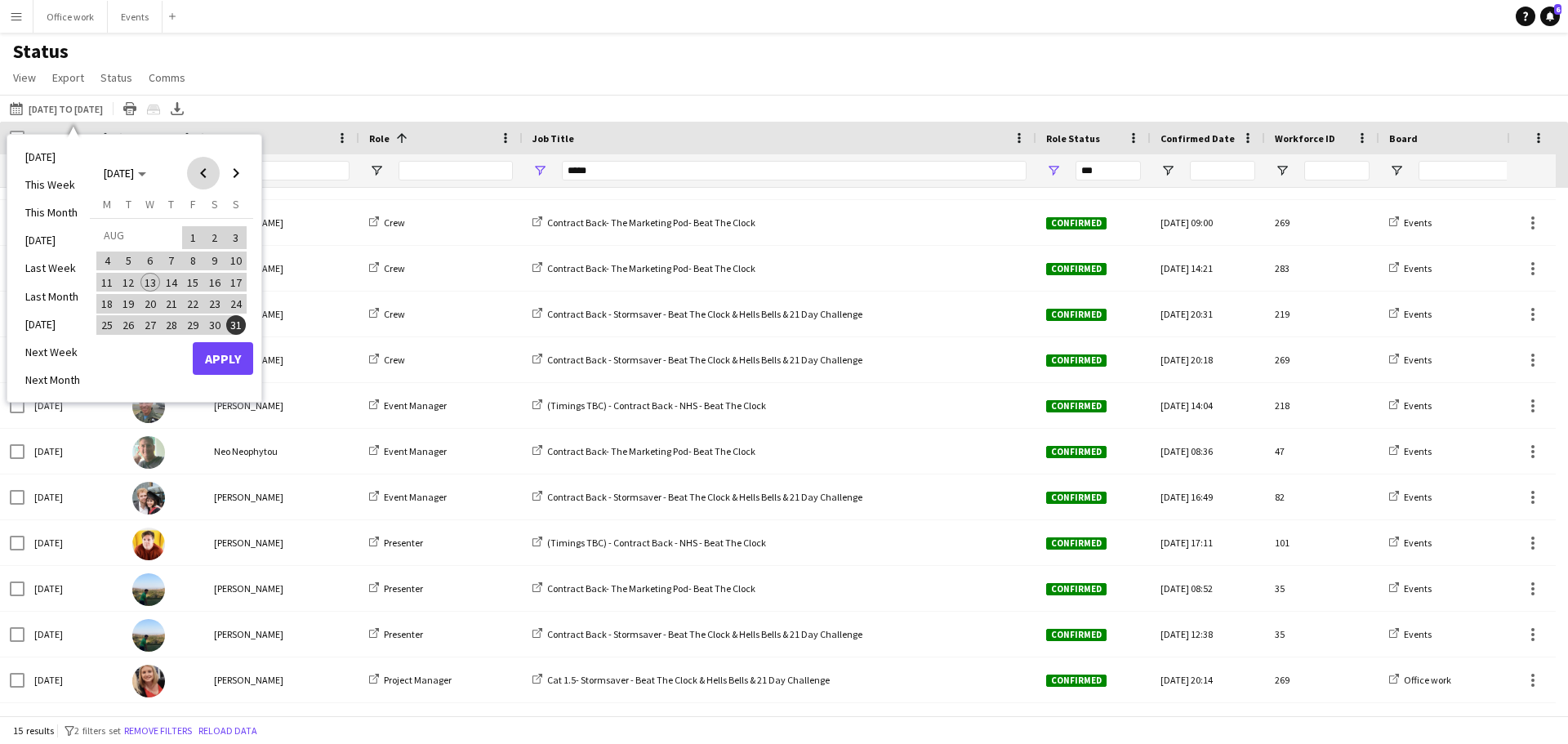
click at [196, 183] on span "Previous month" at bounding box center [203, 172] width 32 height 32
click at [146, 166] on span "[DATE]" at bounding box center [125, 173] width 42 height 15
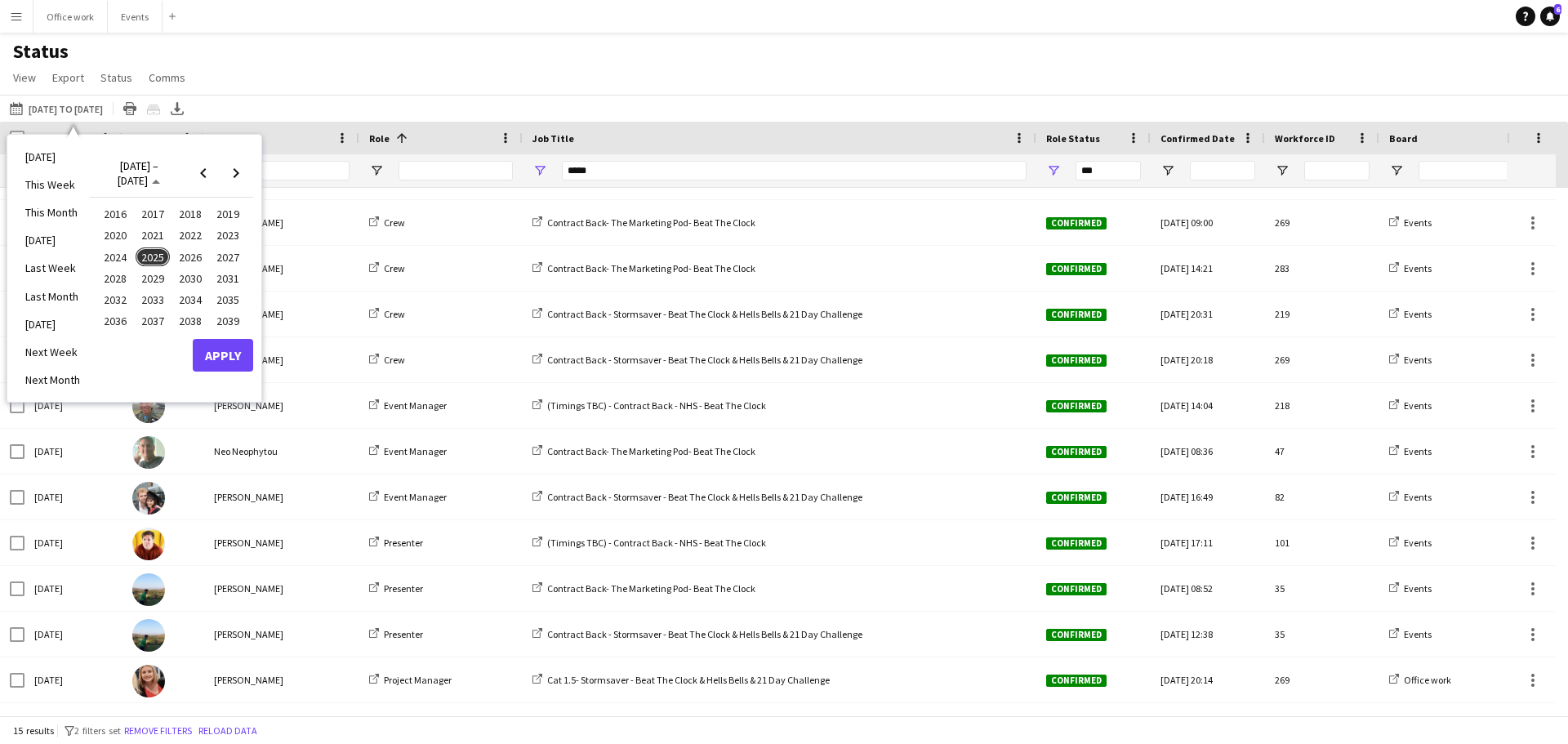
click at [123, 257] on span "2024" at bounding box center [115, 257] width 33 height 20
click at [124, 235] on span "JAN" at bounding box center [115, 236] width 33 height 20
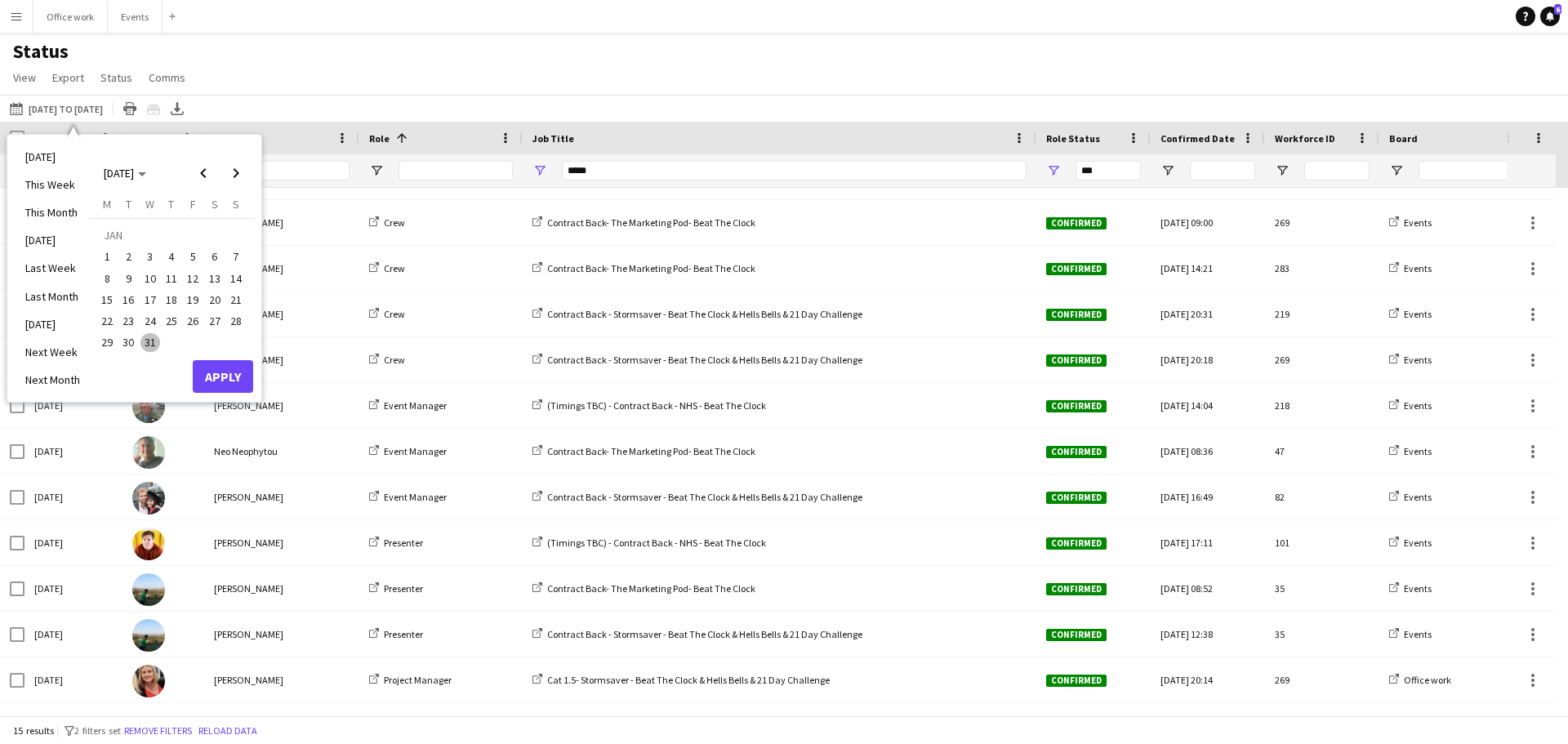
click at [107, 258] on span "1" at bounding box center [107, 257] width 20 height 20
click at [146, 177] on span "[DATE]" at bounding box center [125, 173] width 42 height 15
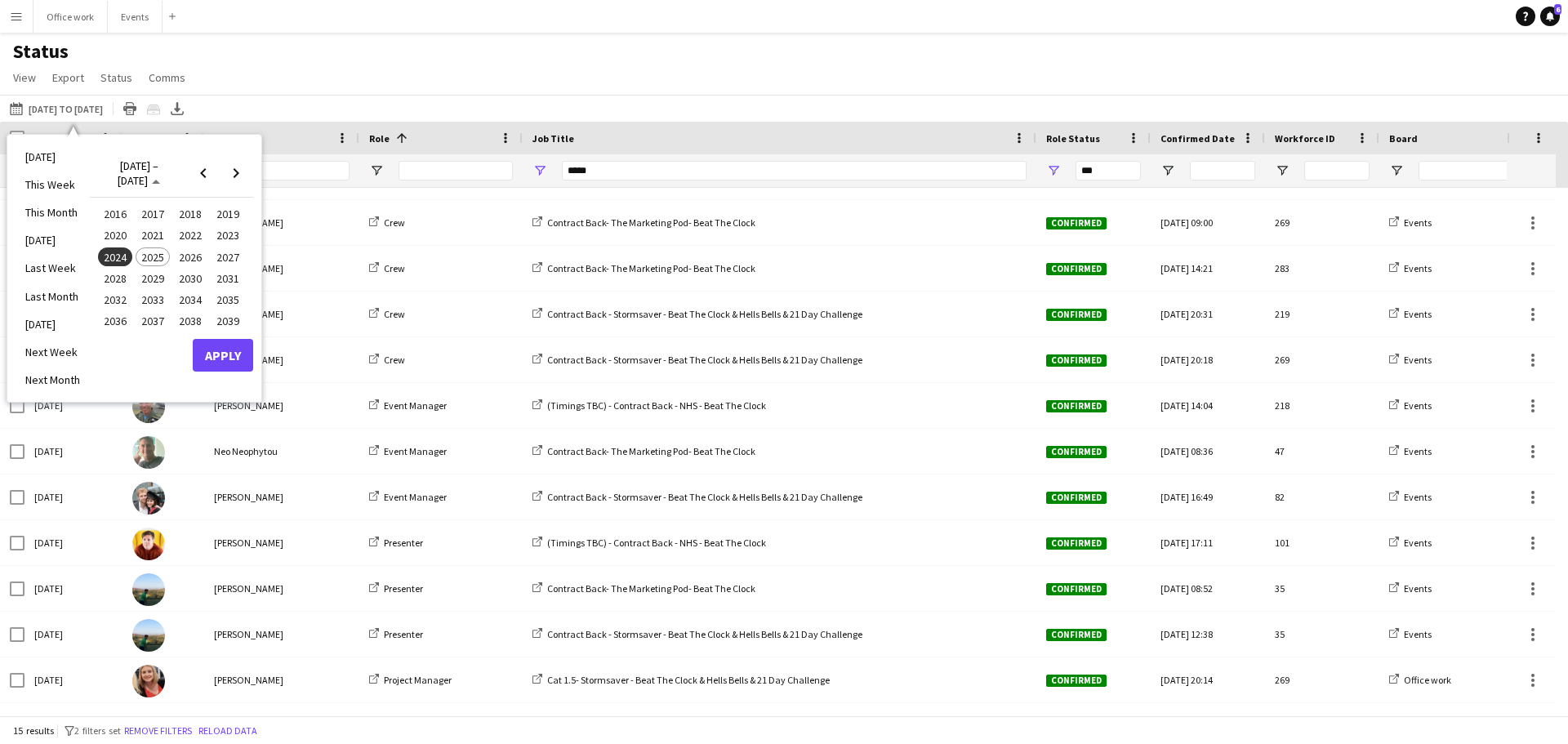
click at [156, 255] on span "2025" at bounding box center [152, 257] width 33 height 20
click at [219, 258] on span "AUG" at bounding box center [227, 257] width 33 height 20
click at [236, 320] on span "31" at bounding box center [236, 325] width 20 height 20
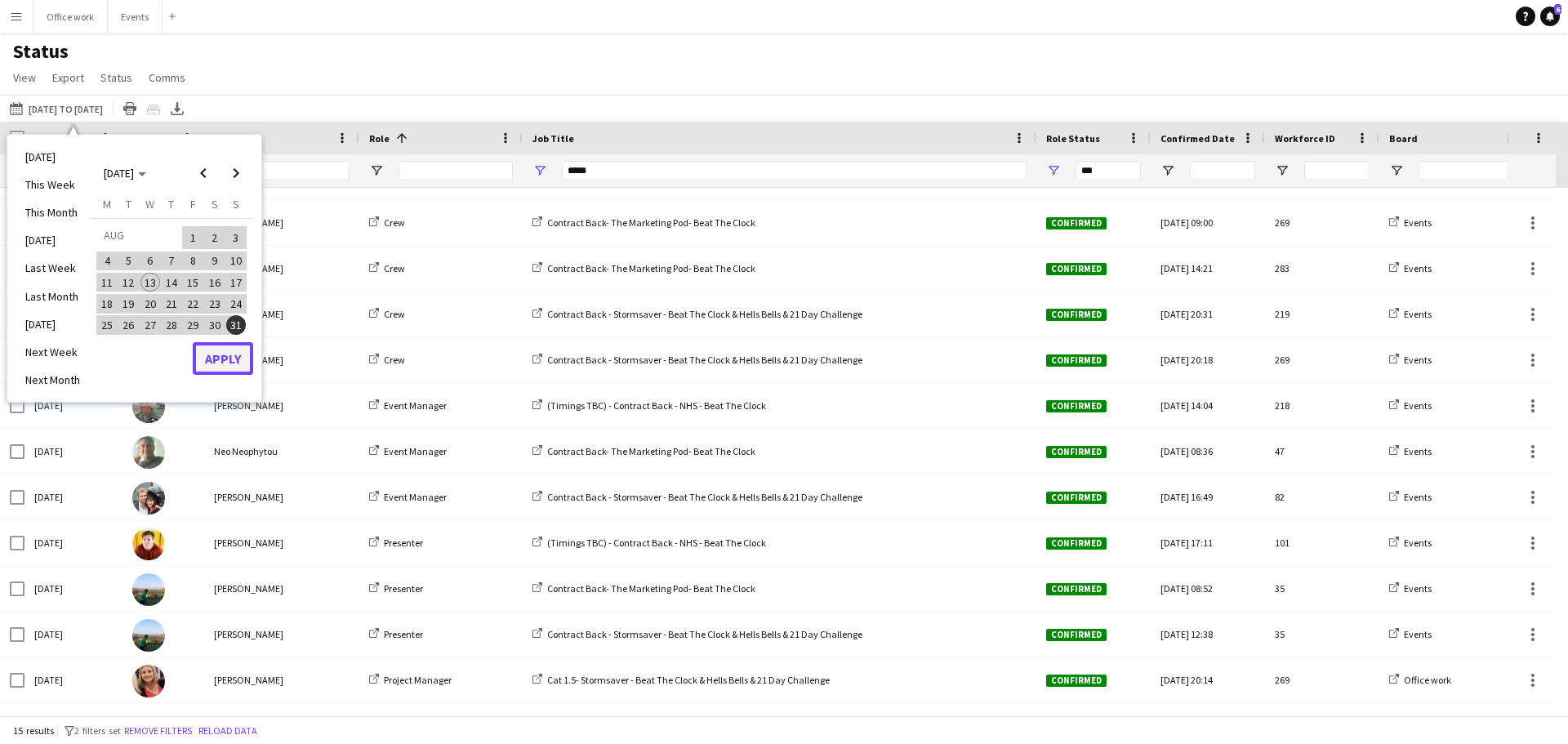
click at [221, 357] on button "Apply" at bounding box center [223, 358] width 61 height 32
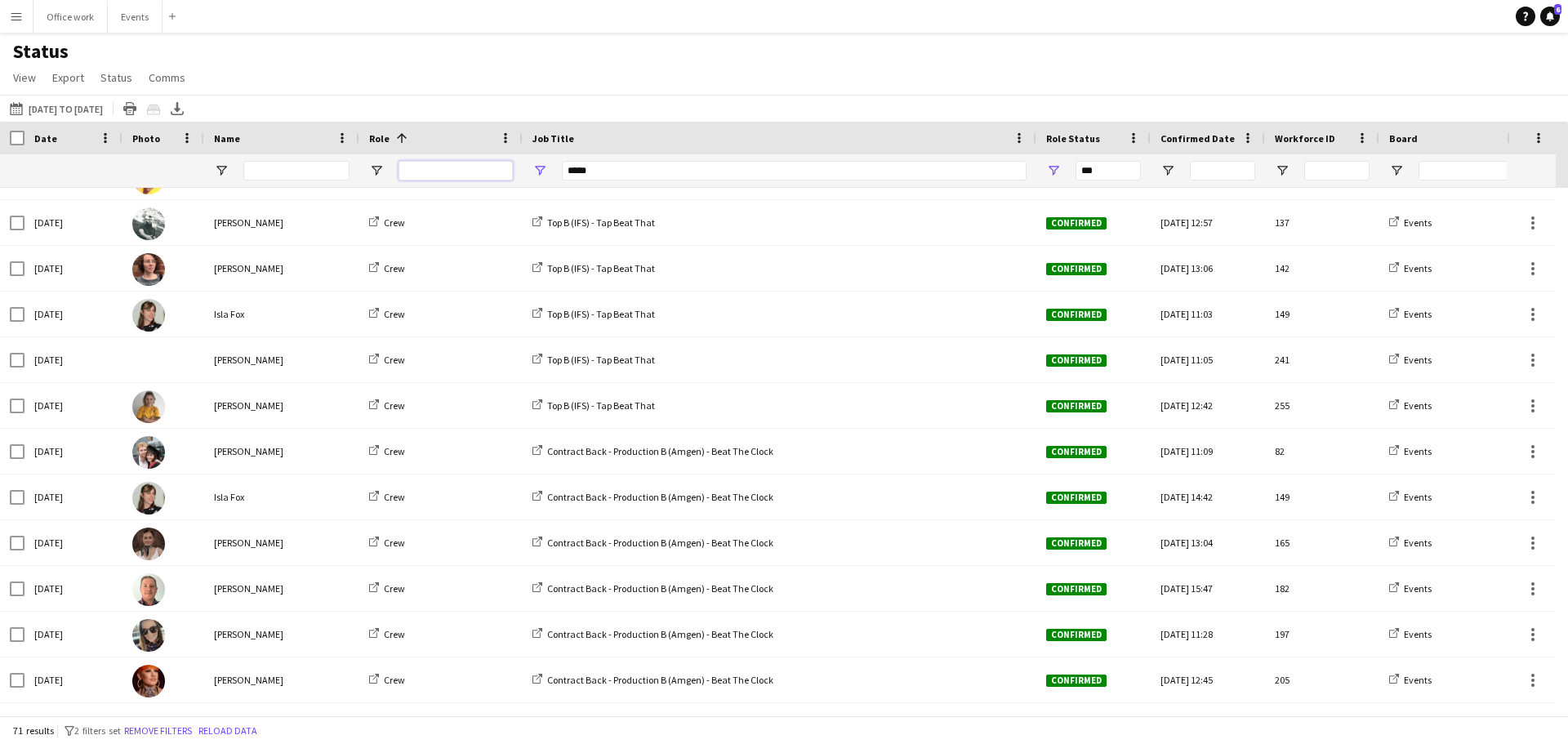
click at [469, 175] on input "Role Filter Input" at bounding box center [455, 171] width 114 height 20
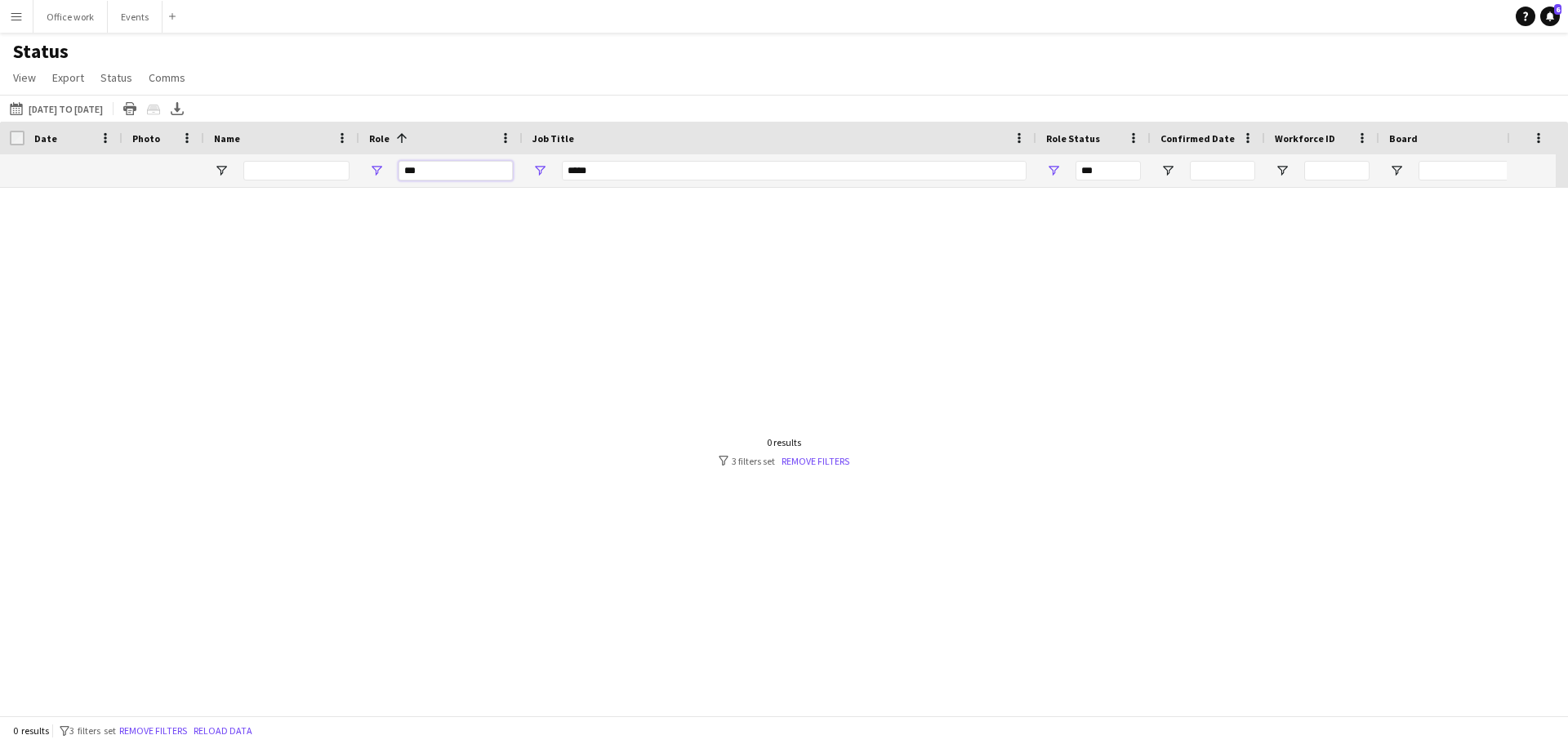
scroll to position [0, 0]
click at [97, 108] on button "[DATE] to [DATE] [DATE] to [DATE]" at bounding box center [57, 109] width 100 height 20
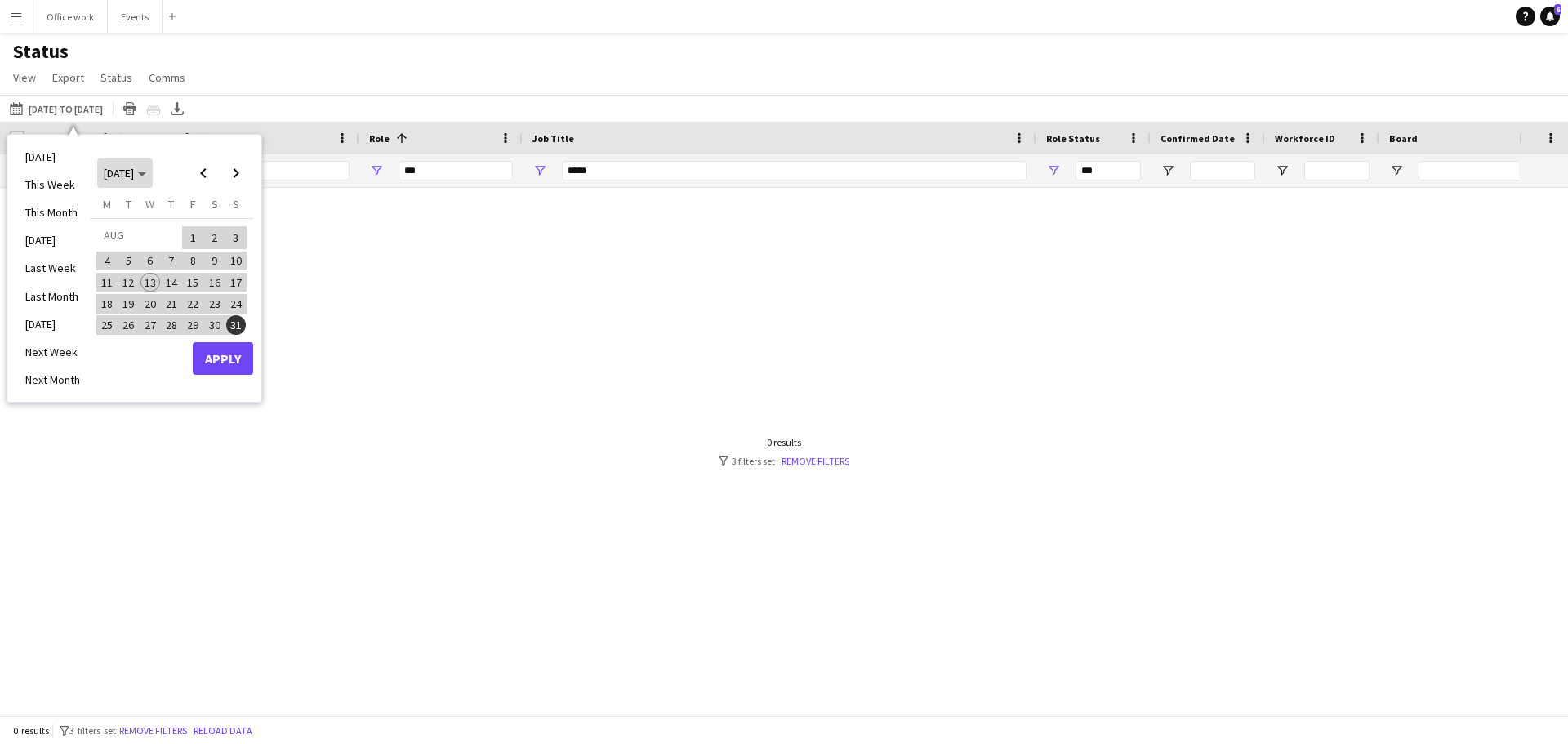
click at [152, 183] on span "Choose month and year" at bounding box center [125, 172] width 56 height 39
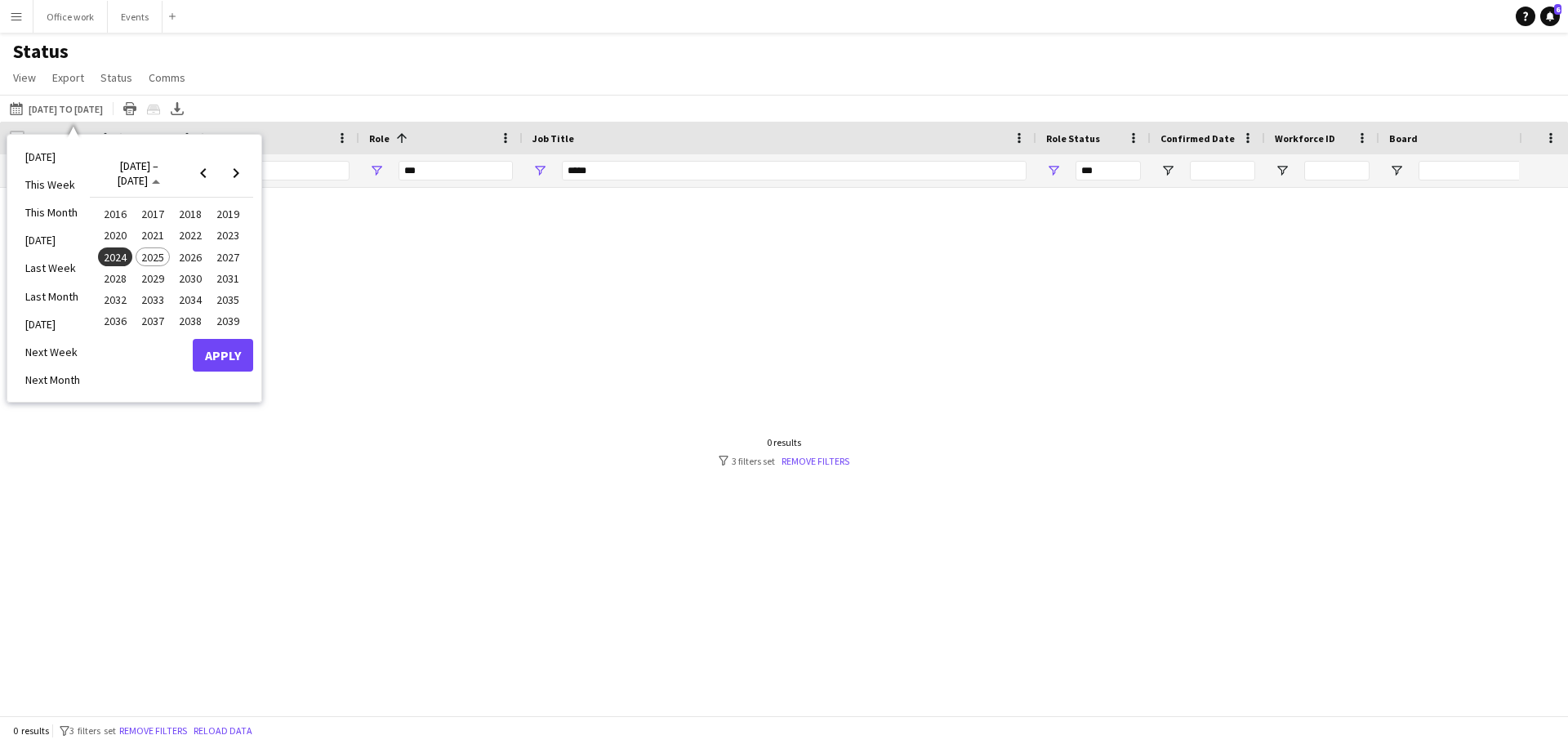
click at [199, 238] on span "2022" at bounding box center [190, 236] width 33 height 20
click at [124, 228] on span "JAN" at bounding box center [115, 236] width 33 height 20
click at [210, 236] on span "1" at bounding box center [215, 237] width 20 height 22
click at [134, 178] on span "[DATE]" at bounding box center [119, 173] width 30 height 15
click at [167, 260] on span "2025" at bounding box center [152, 257] width 33 height 20
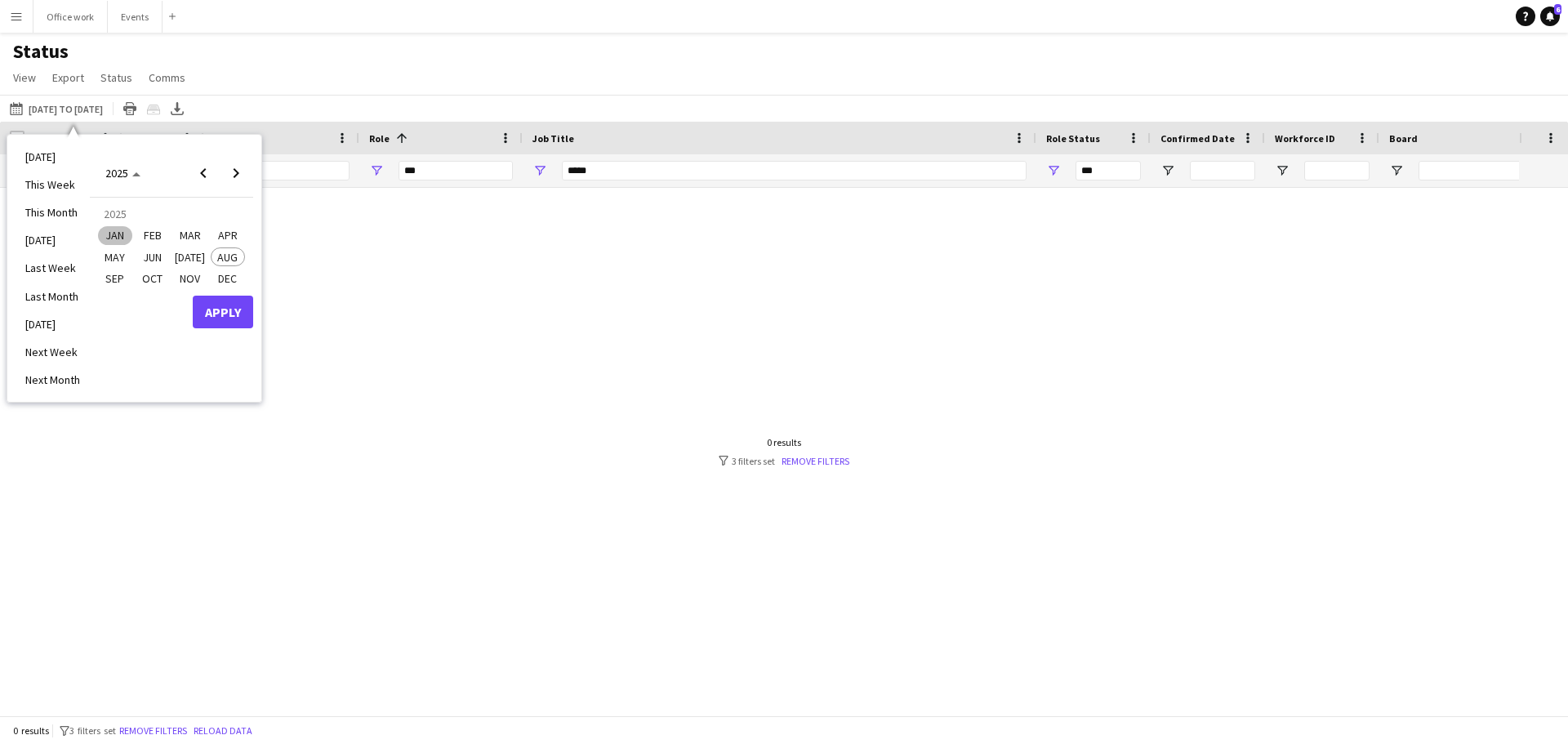
click at [229, 260] on span "AUG" at bounding box center [227, 257] width 33 height 20
click at [242, 322] on span "31" at bounding box center [236, 325] width 20 height 20
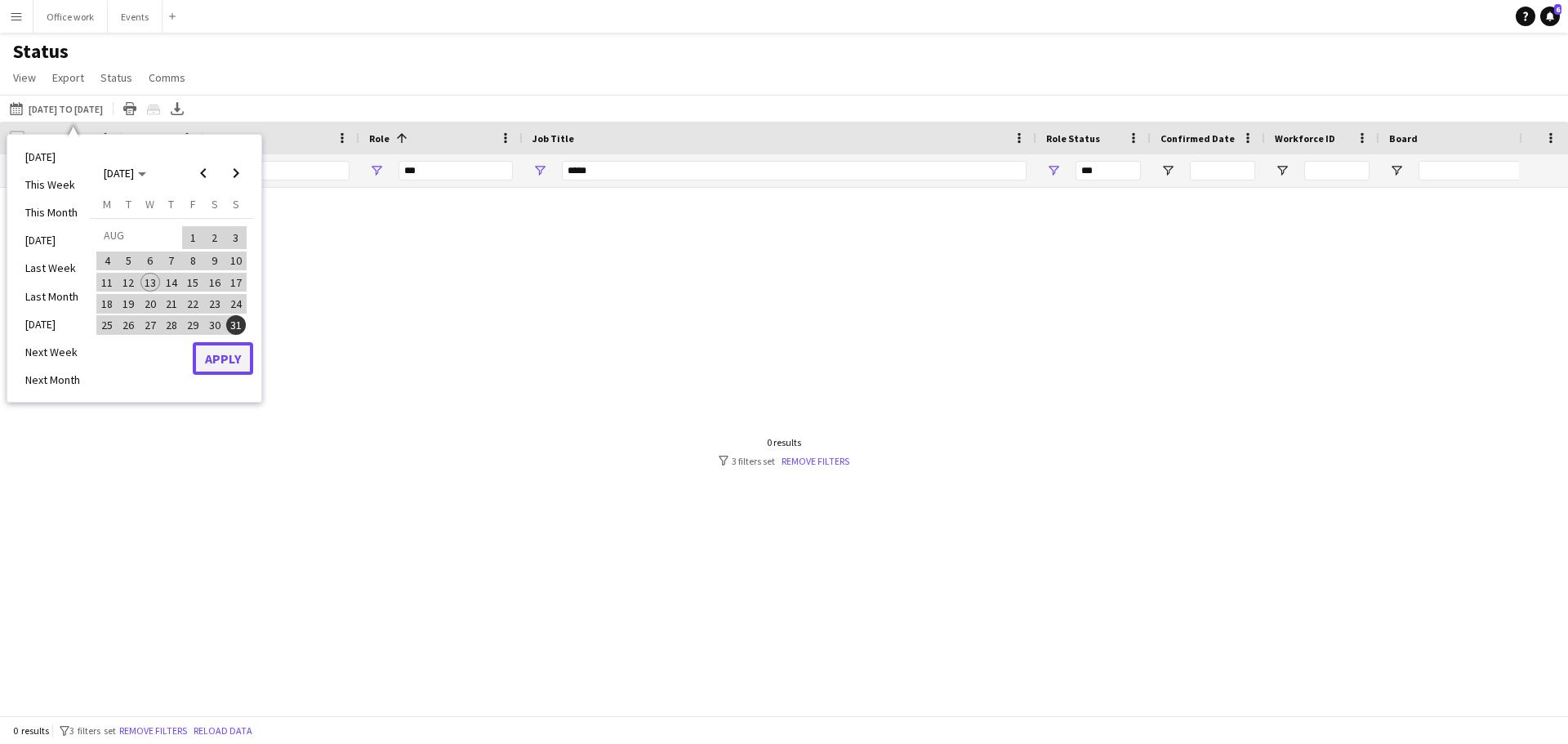
click at [233, 350] on button "Apply" at bounding box center [223, 358] width 61 height 32
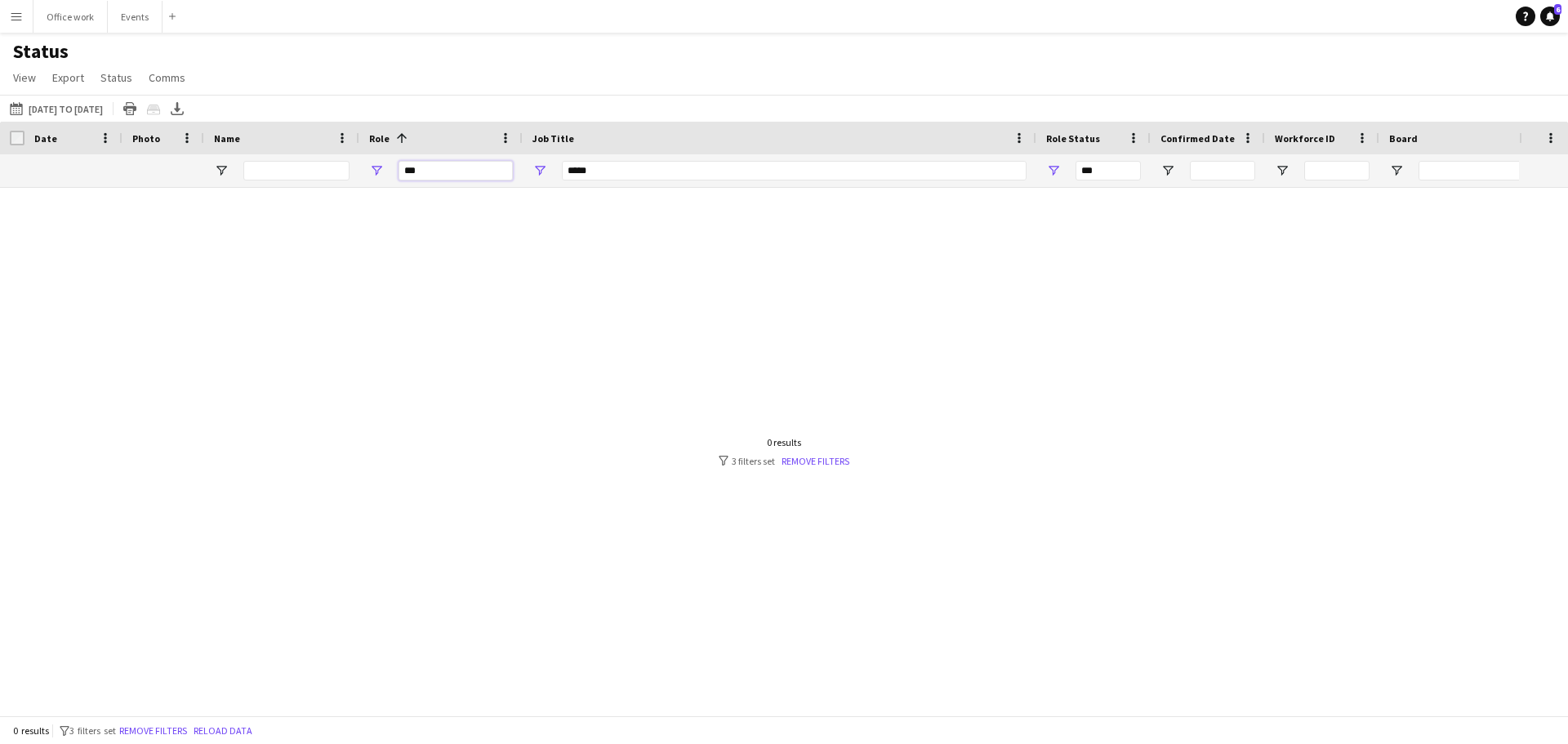
click at [454, 171] on input "***" at bounding box center [455, 171] width 114 height 20
type input "*"
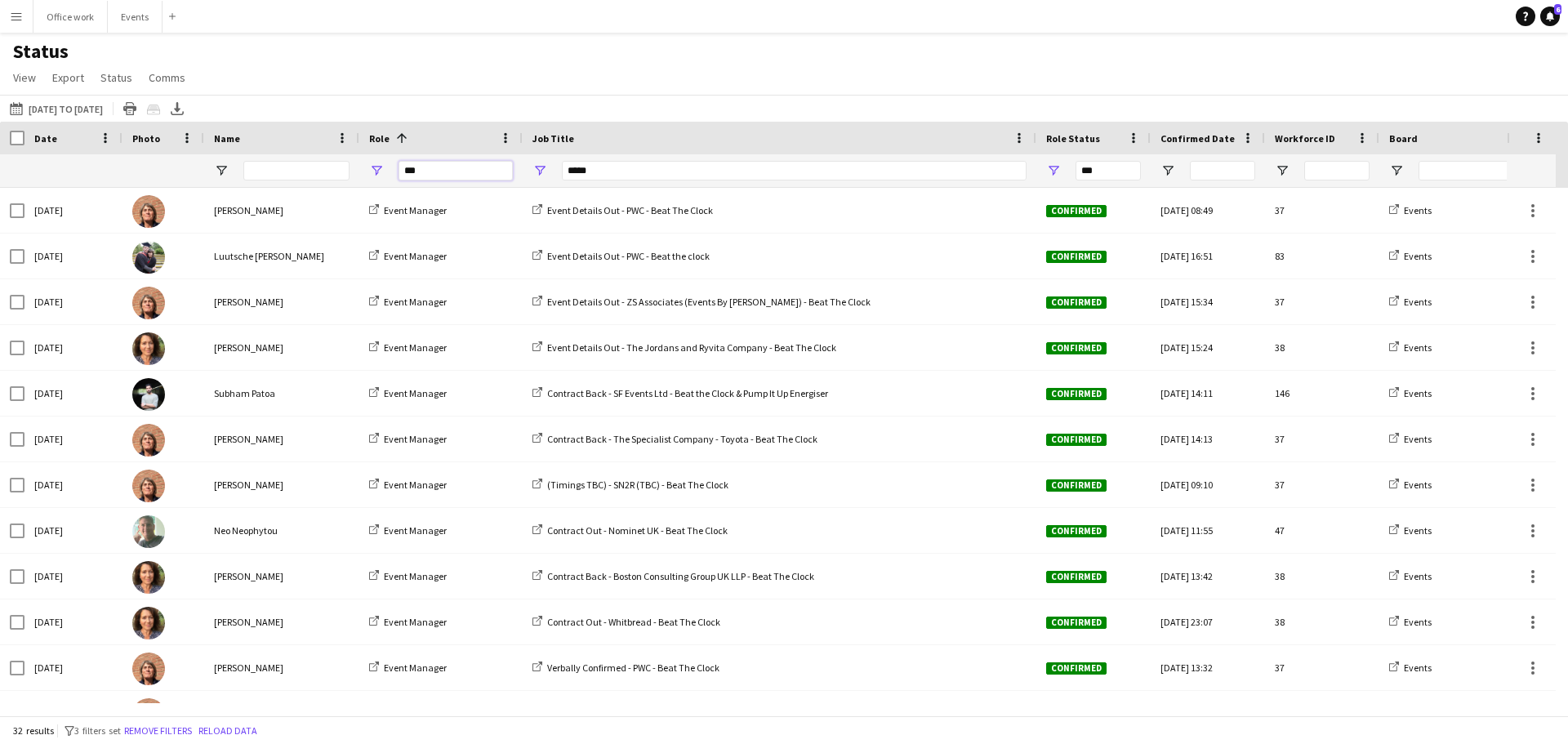
type input "***"
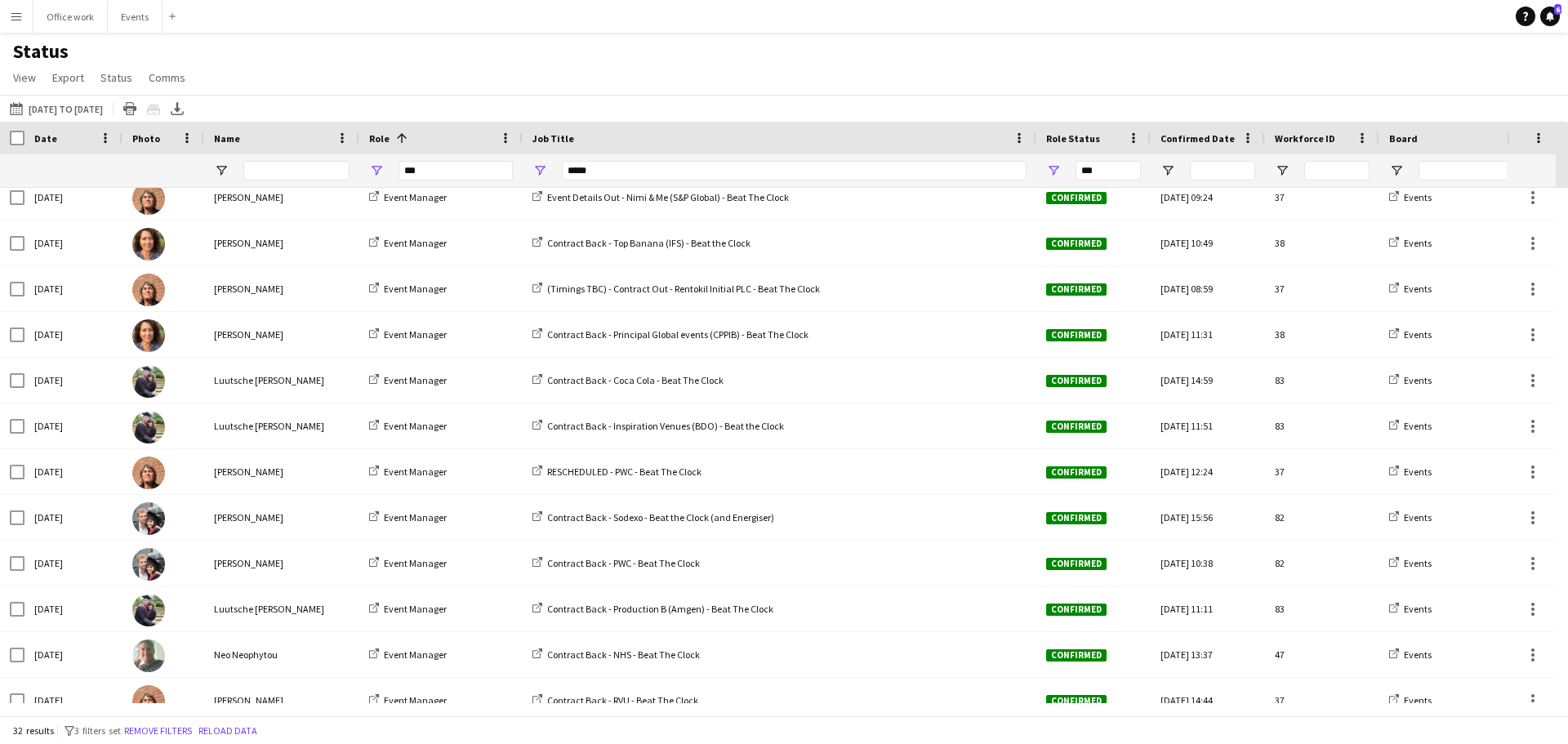
scroll to position [948, 0]
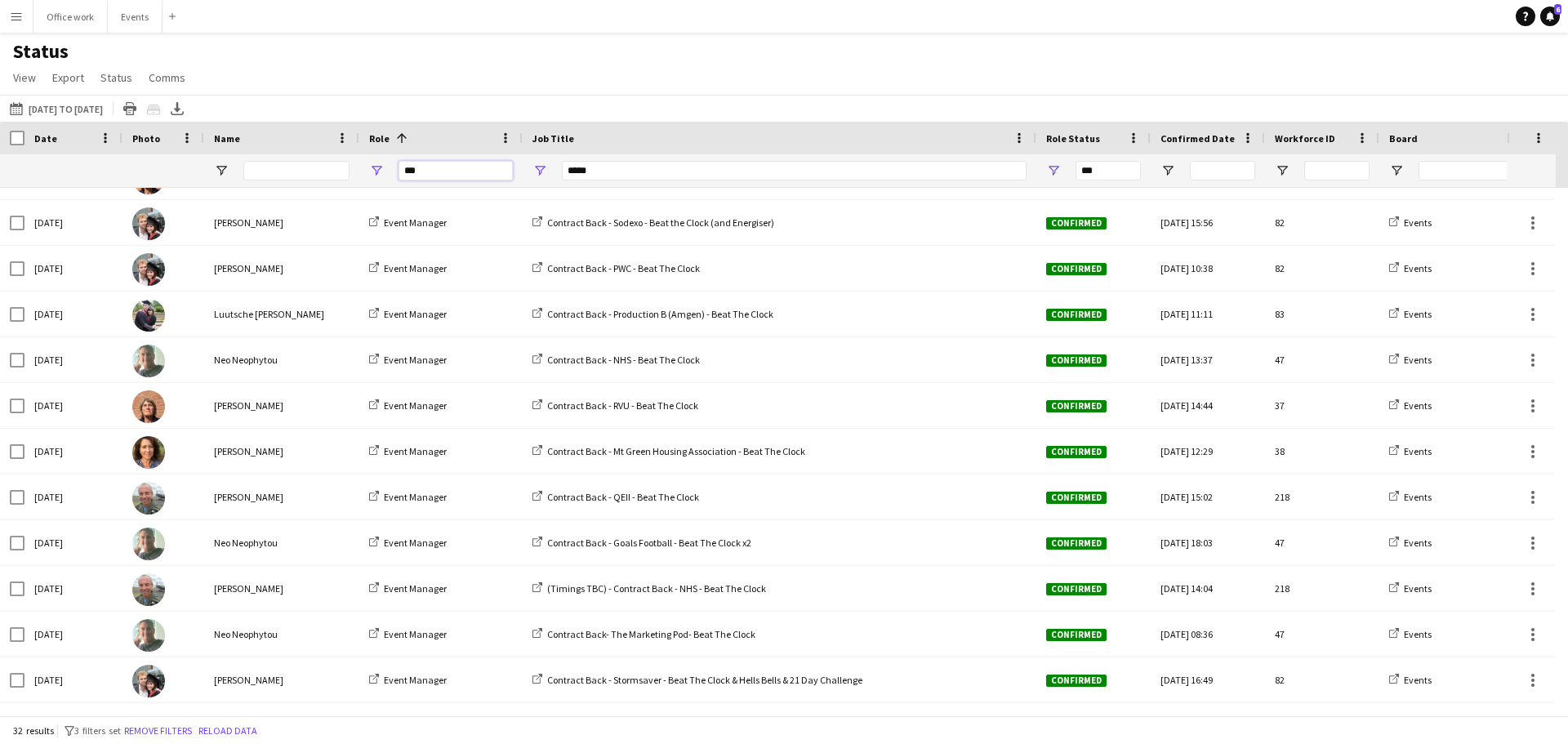
click at [439, 163] on input "***" at bounding box center [455, 171] width 114 height 20
click at [548, 174] on div "****" at bounding box center [779, 170] width 514 height 32
click at [458, 161] on input "***" at bounding box center [455, 171] width 114 height 20
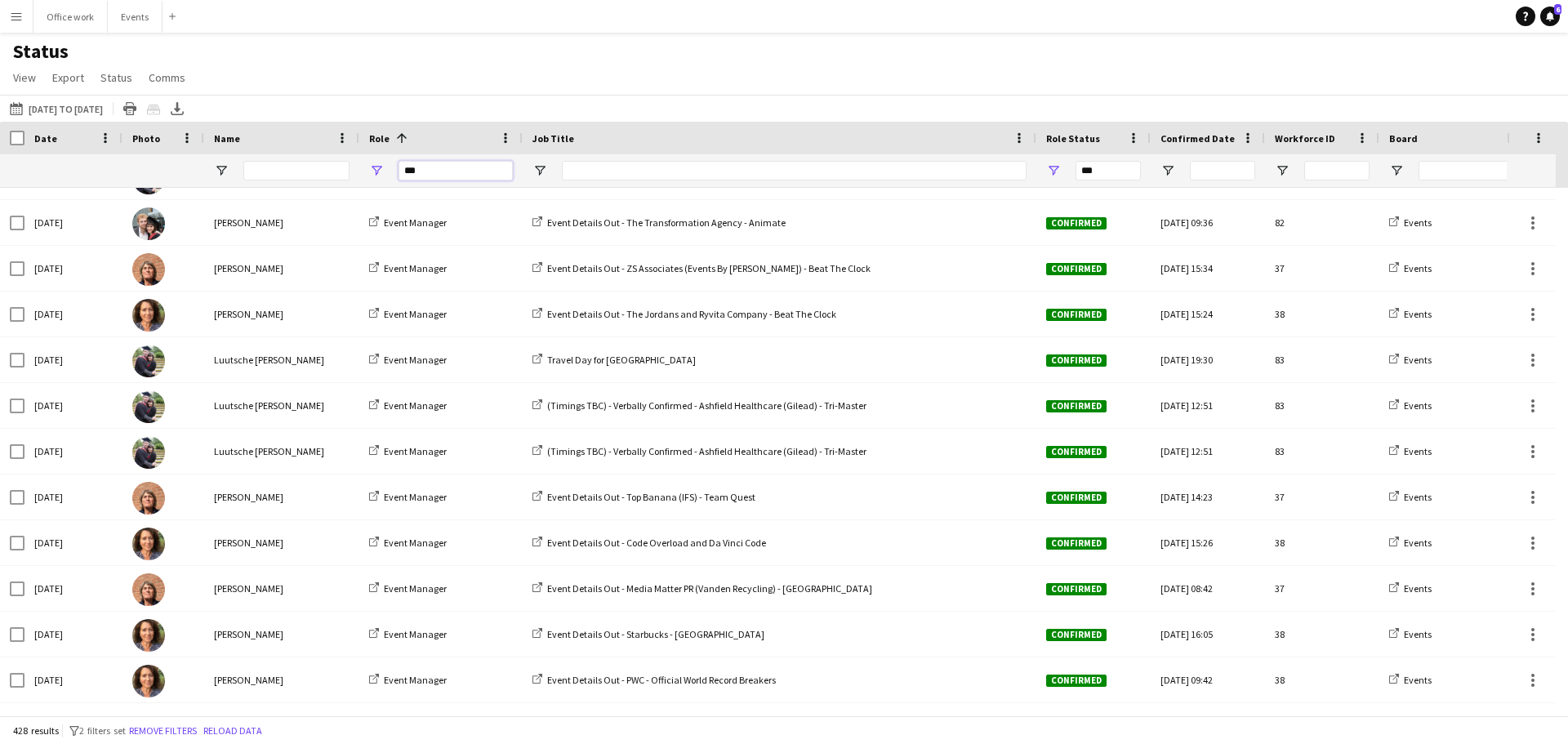
drag, startPoint x: 429, startPoint y: 164, endPoint x: 372, endPoint y: 167, distance: 57.1
click at [372, 167] on div "***" at bounding box center [441, 170] width 163 height 32
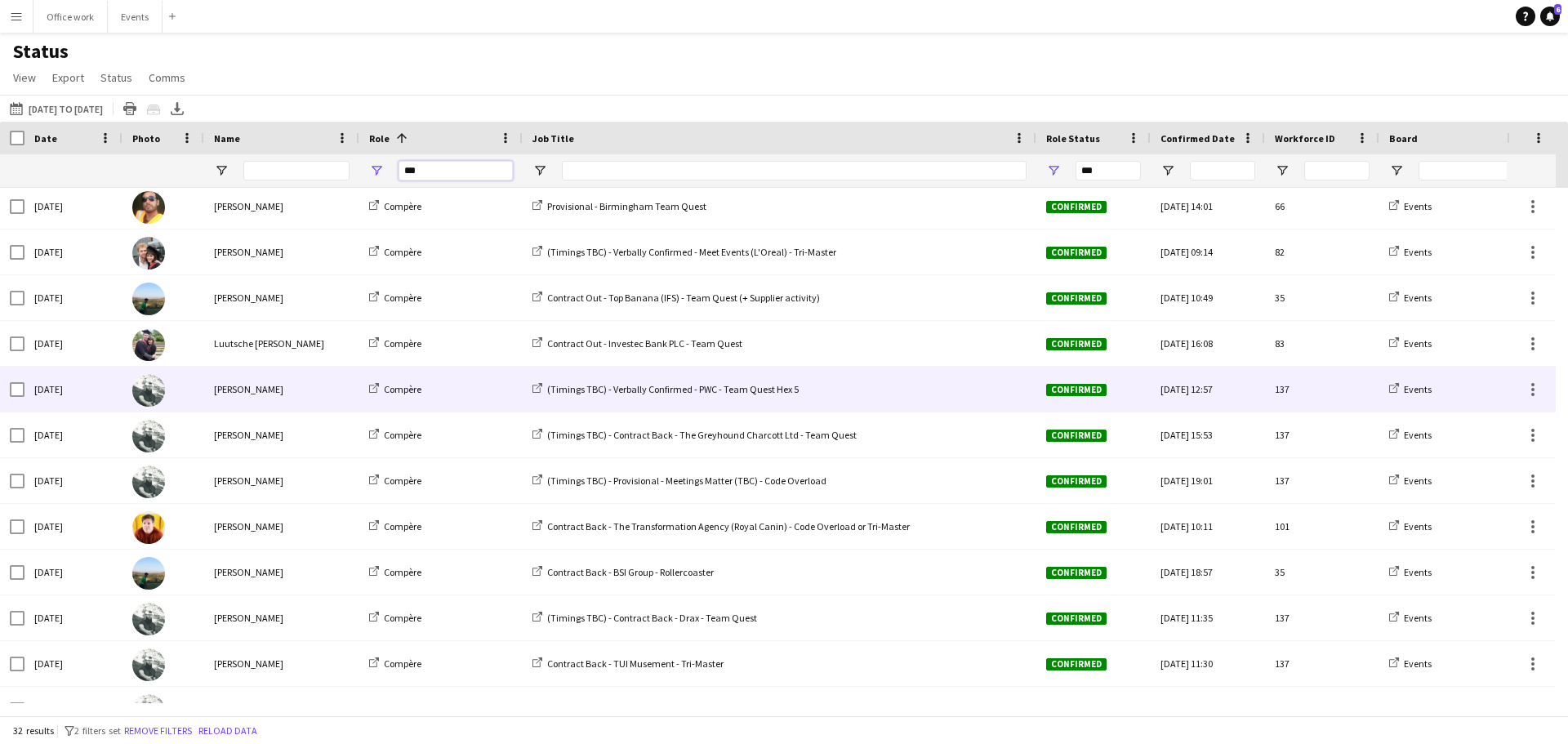
scroll to position [0, 0]
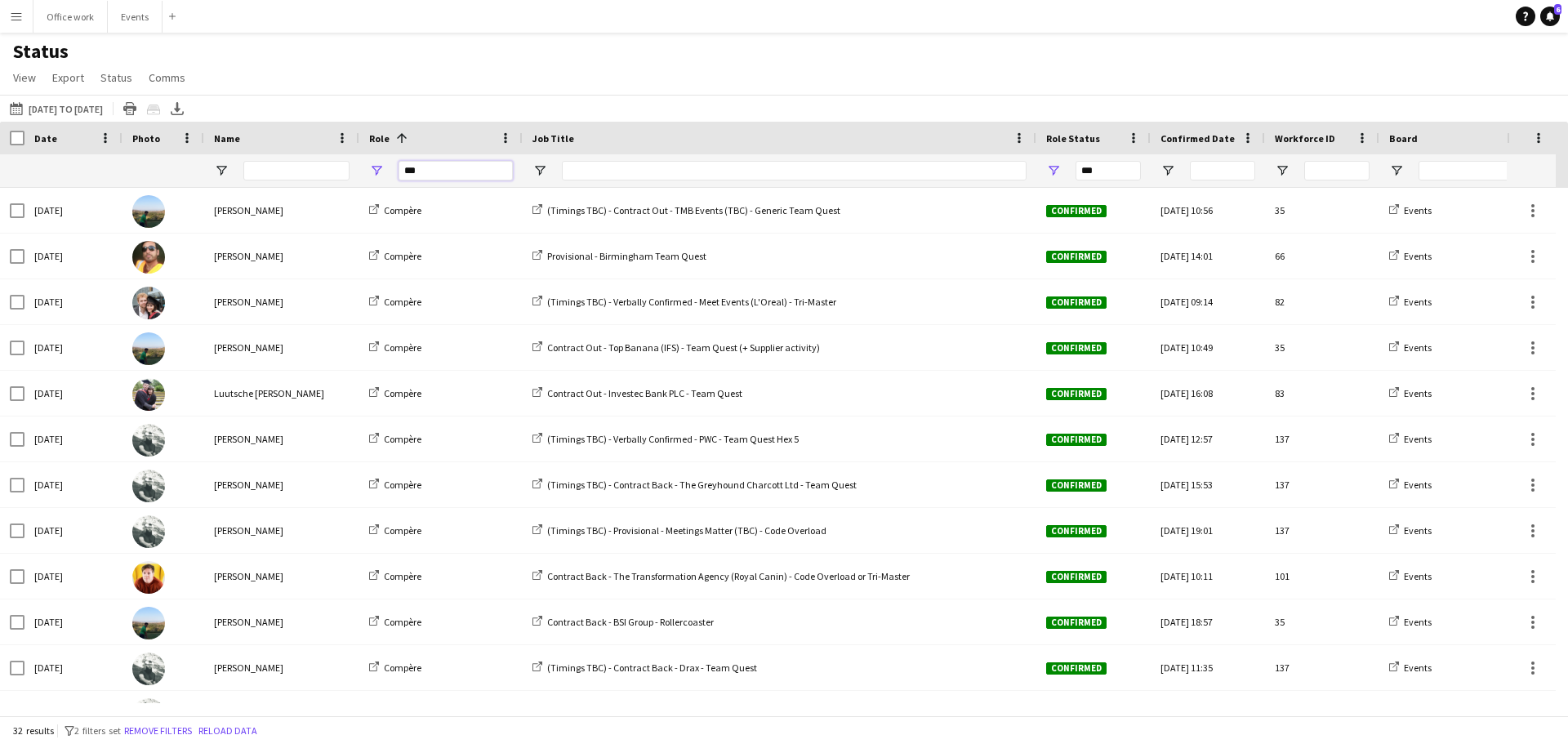
type input "***"
